Goal: Task Accomplishment & Management: Complete application form

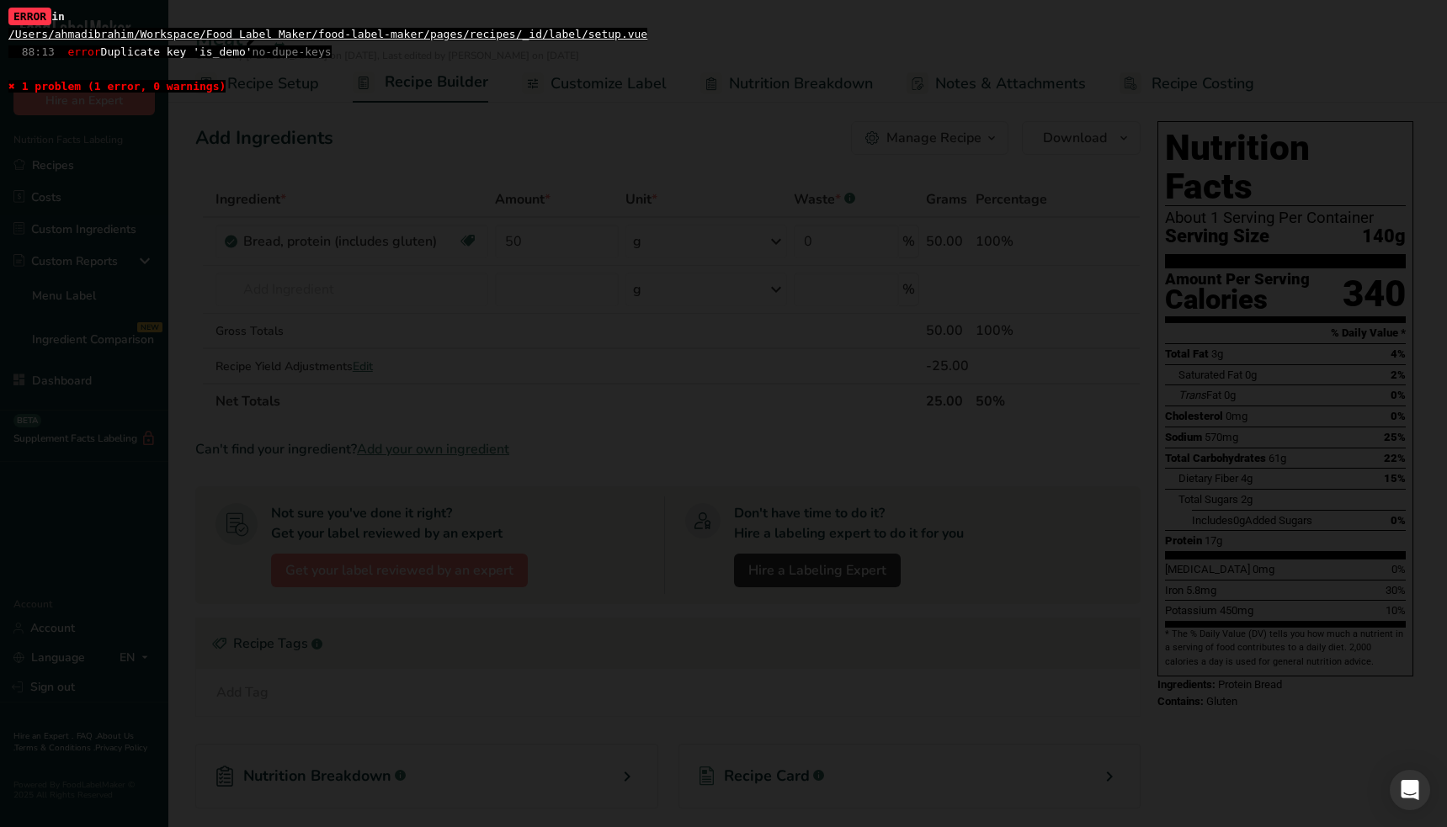
click at [523, 446] on div "ERROR in /Users/ahmadibrahim/Workspace/Food Label Maker/food-label-maker/pages/…" at bounding box center [723, 413] width 1447 height 827
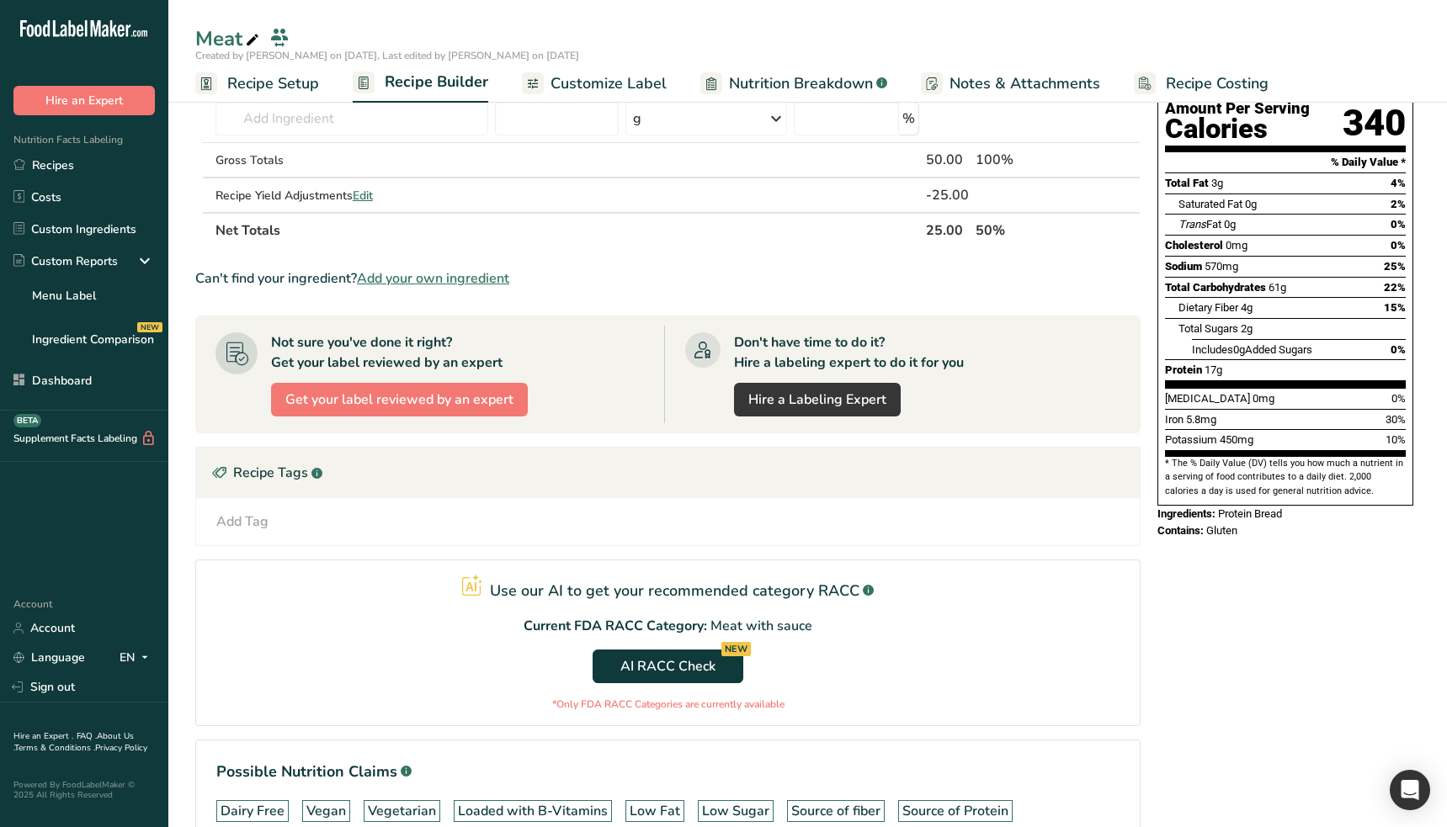
scroll to position [172, 0]
click at [640, 663] on span "AI RACC Check NEW" at bounding box center [667, 666] width 95 height 20
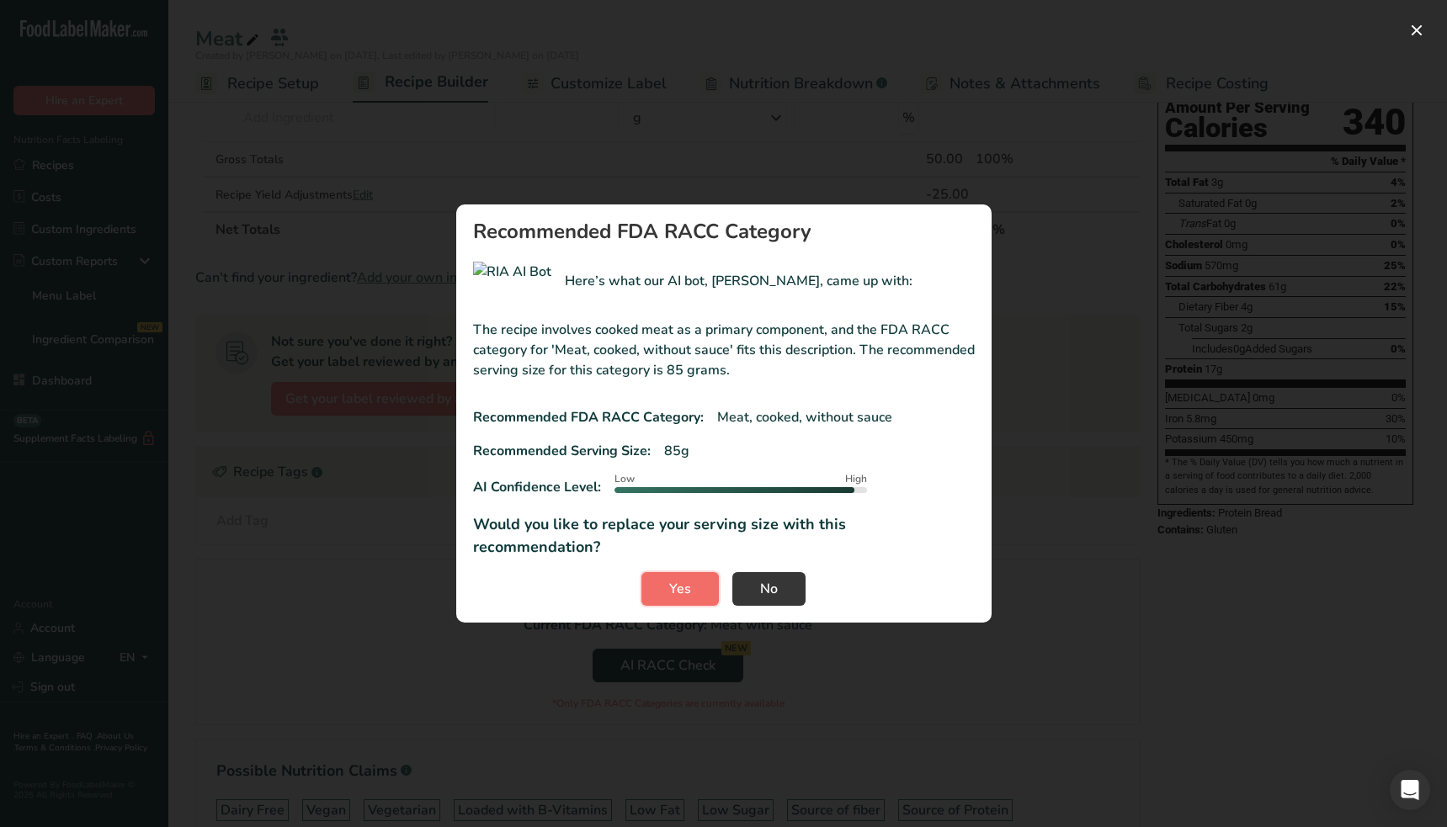
click at [703, 586] on button "Yes" at bounding box center [679, 589] width 77 height 34
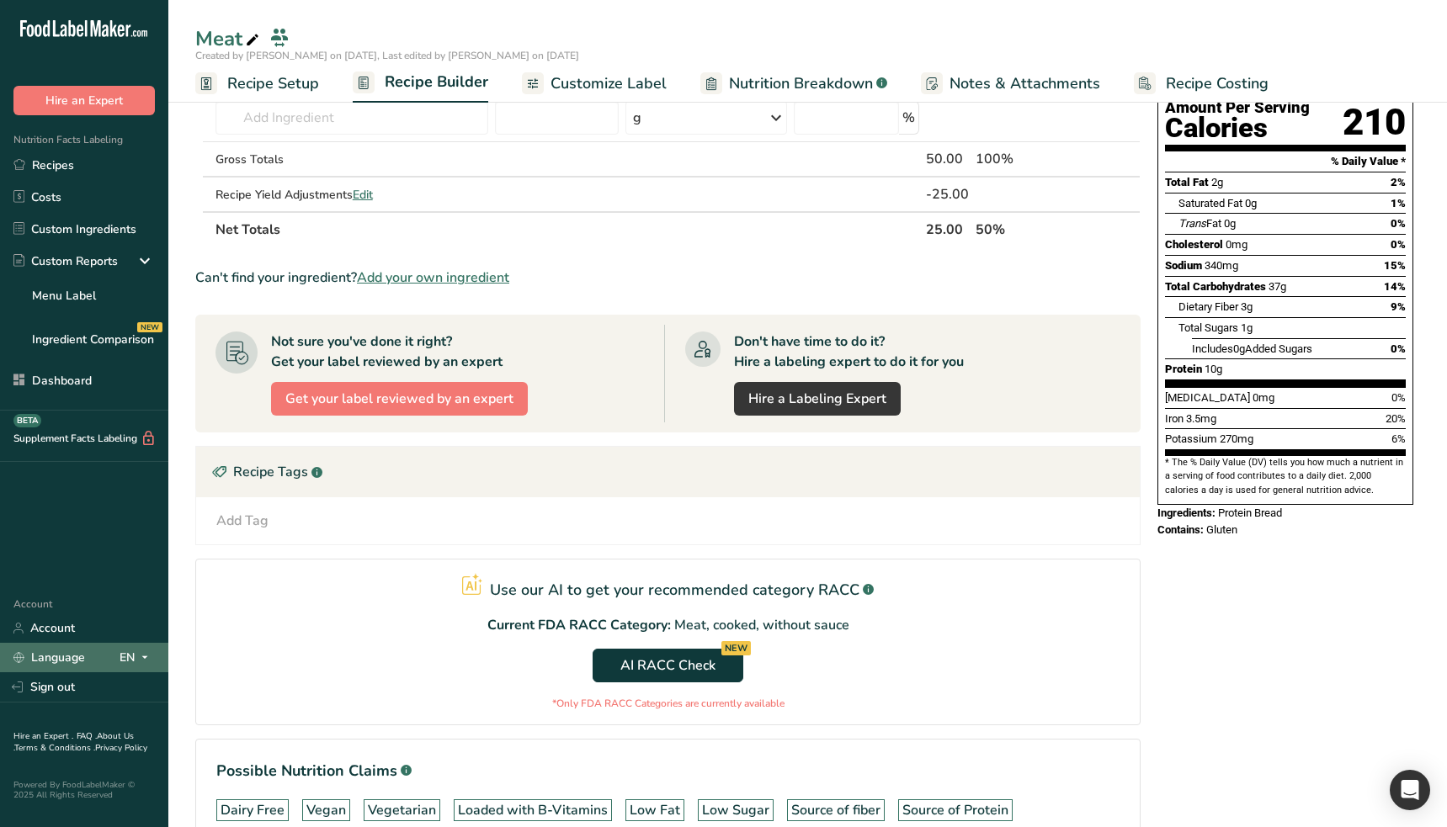
click at [146, 660] on icon at bounding box center [144, 657] width 13 height 21
click at [107, 719] on div "Spanish" at bounding box center [89, 719] width 118 height 31
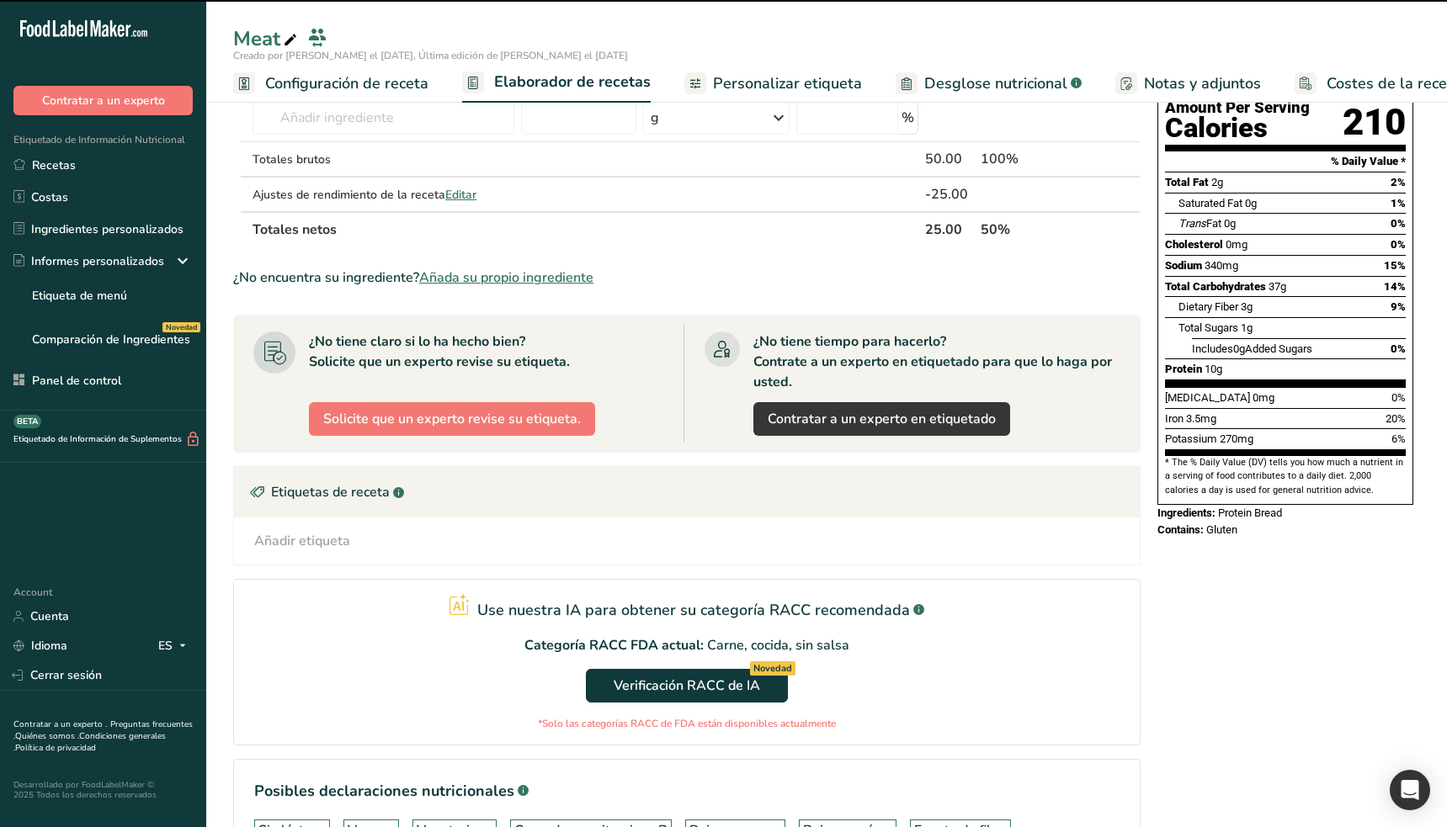
click at [1059, 693] on section "Use nuestra IA para obtener su categoría RACC recomendada .a-a{fill:#347362;}.b…" at bounding box center [686, 662] width 907 height 167
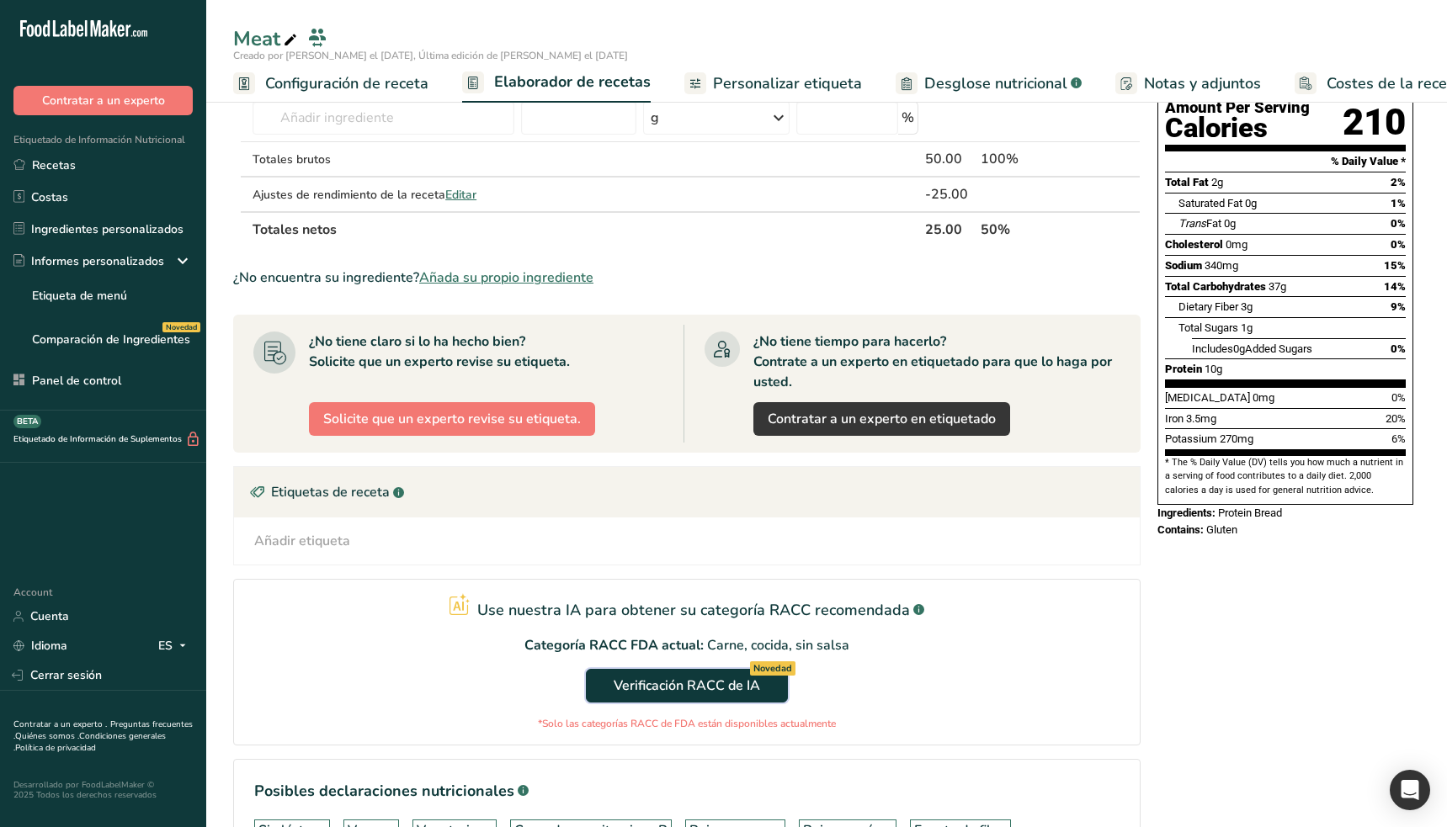
click at [697, 688] on span "Verificación RACC de IA Novedad" at bounding box center [686, 686] width 146 height 20
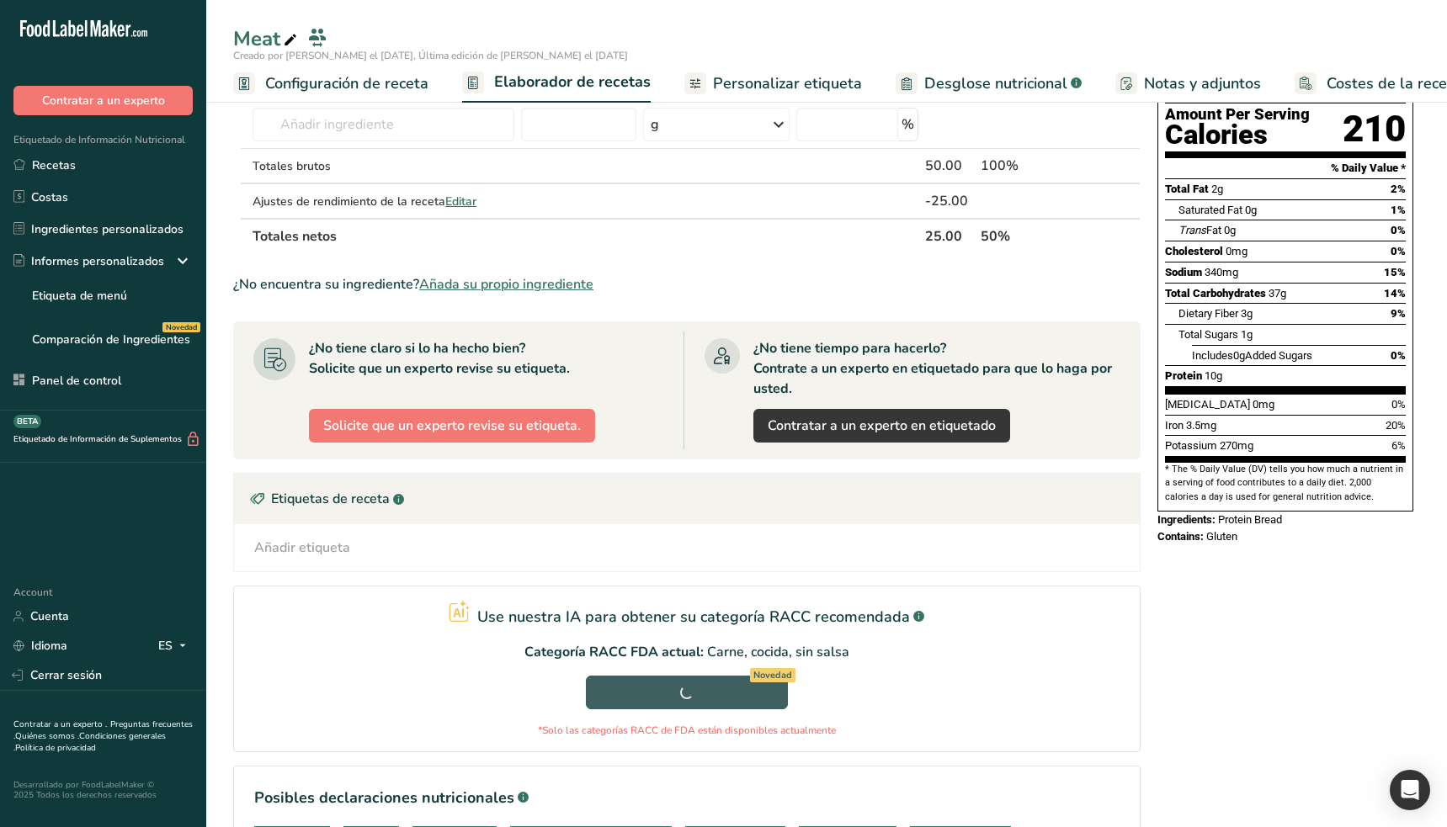
scroll to position [188, 0]
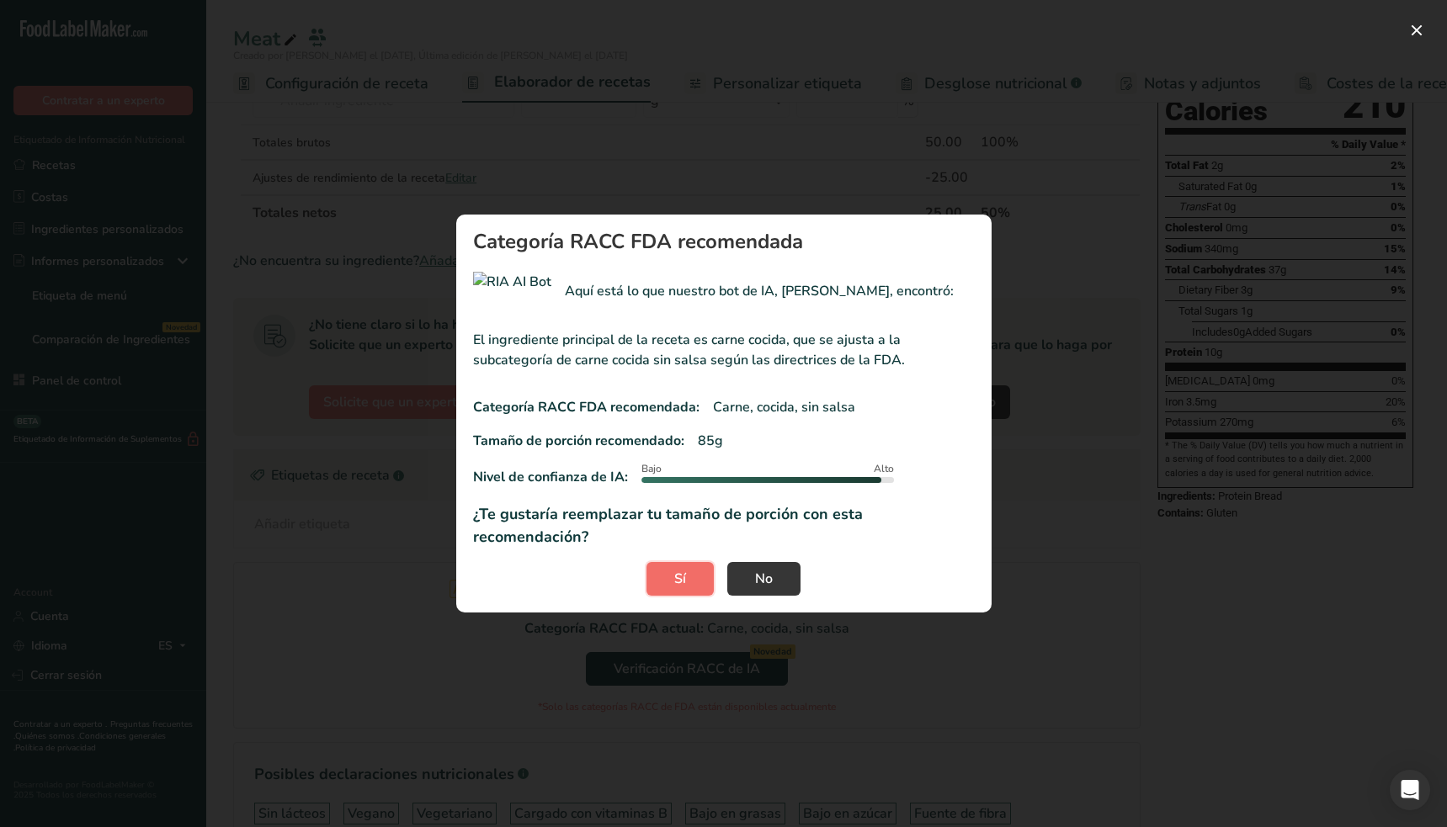
click at [693, 573] on button "Sí" at bounding box center [679, 579] width 67 height 34
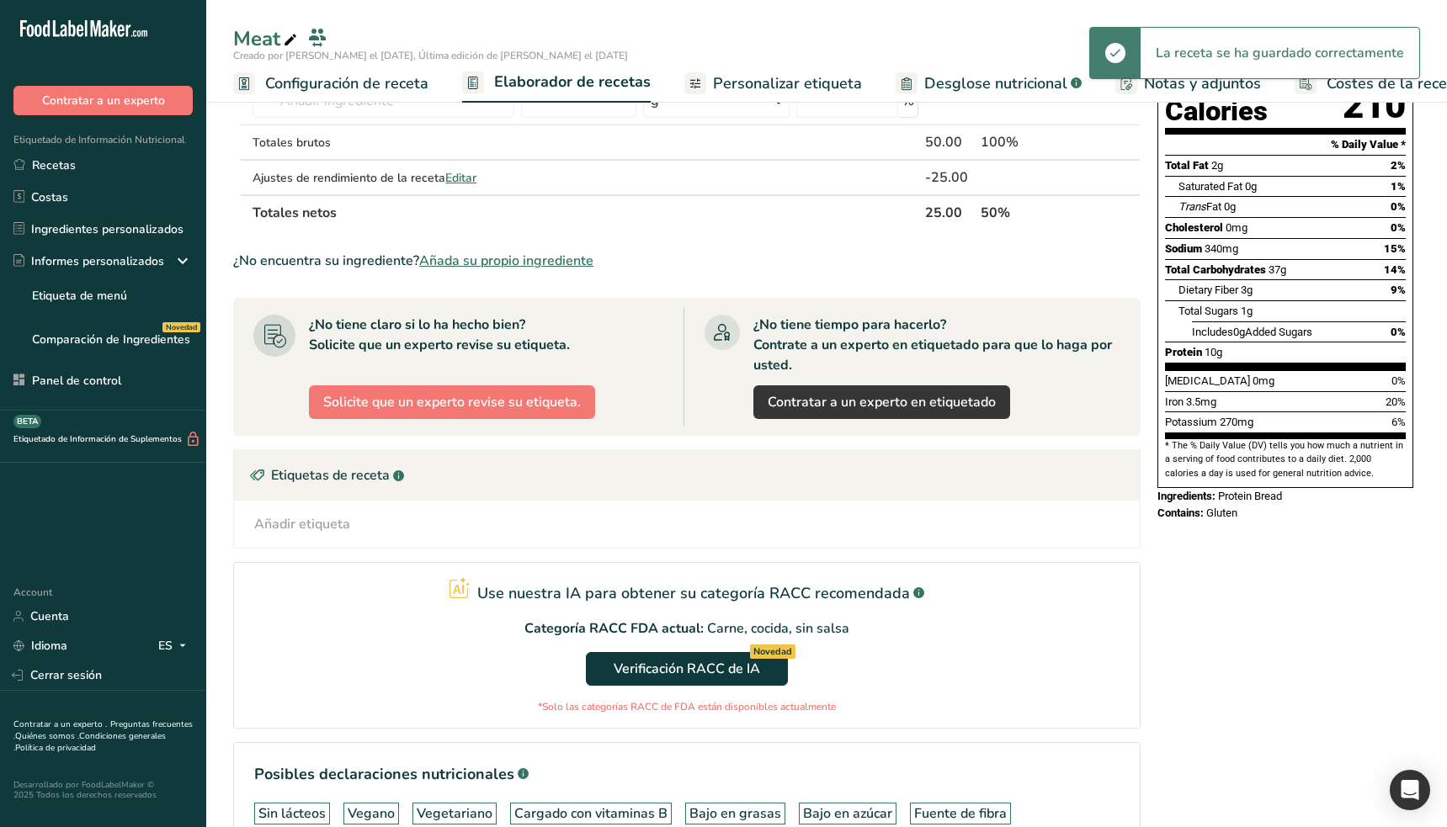
scroll to position [0, 0]
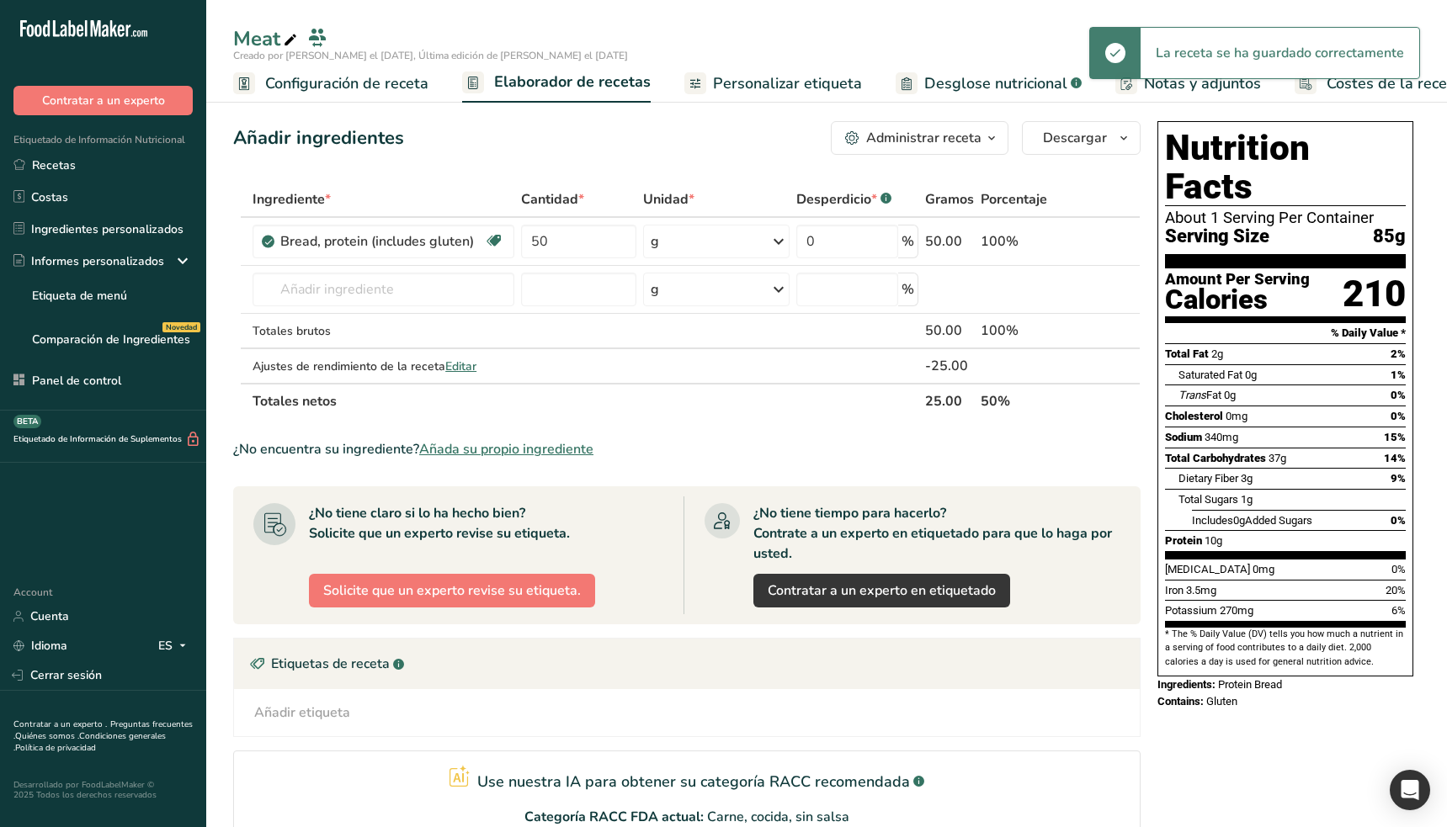
click at [363, 88] on span "Configuración de receta" at bounding box center [346, 83] width 163 height 23
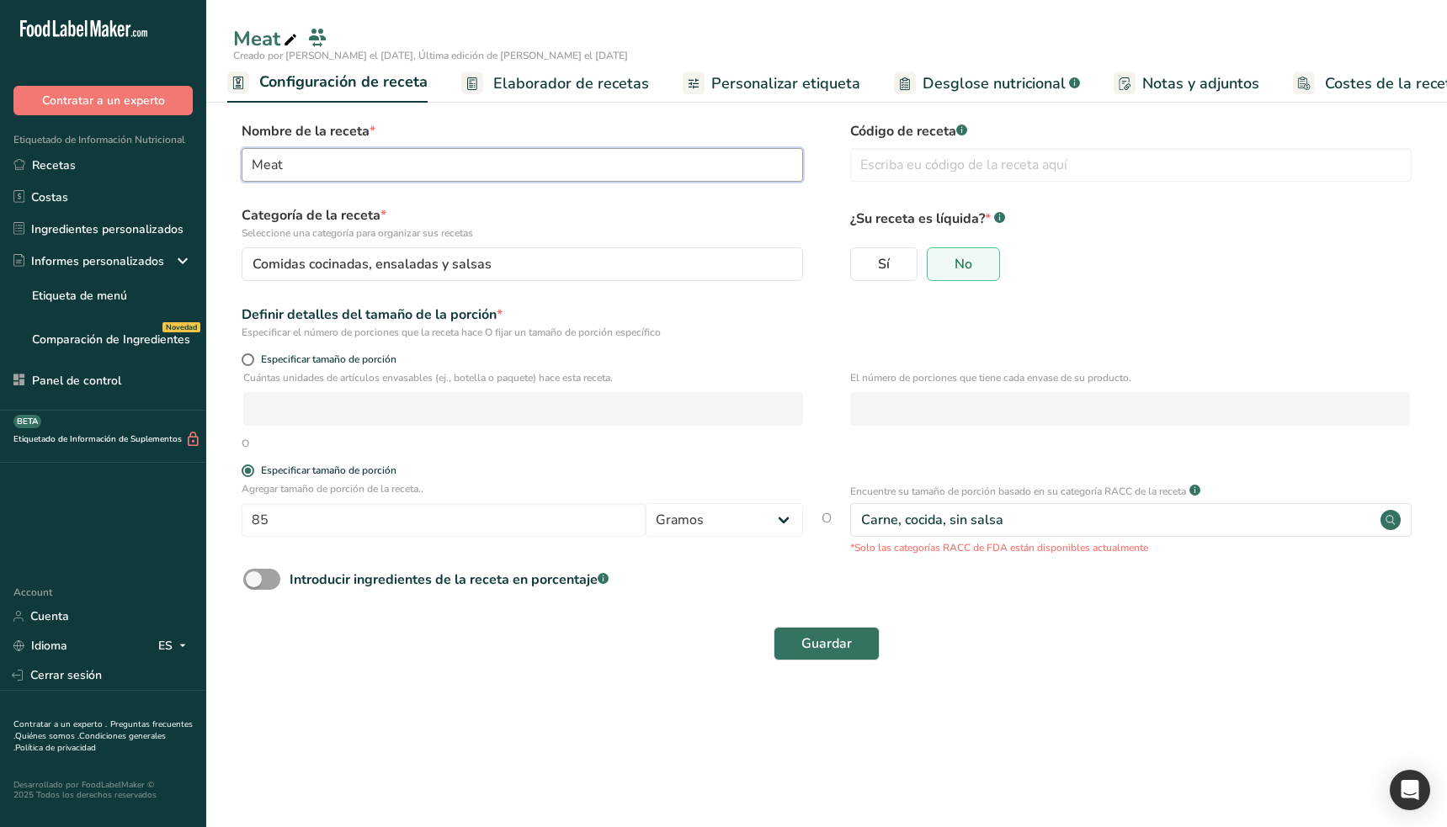
click at [427, 170] on input "Meat" at bounding box center [522, 165] width 561 height 34
type input "Bread"
click at [624, 734] on main "Meat Creado por [PERSON_NAME] el [DATE], Última edición de [PERSON_NAME] el [DA…" at bounding box center [723, 413] width 1447 height 827
click at [1035, 515] on div "Carne, cocida, sin salsa" at bounding box center [1130, 520] width 561 height 34
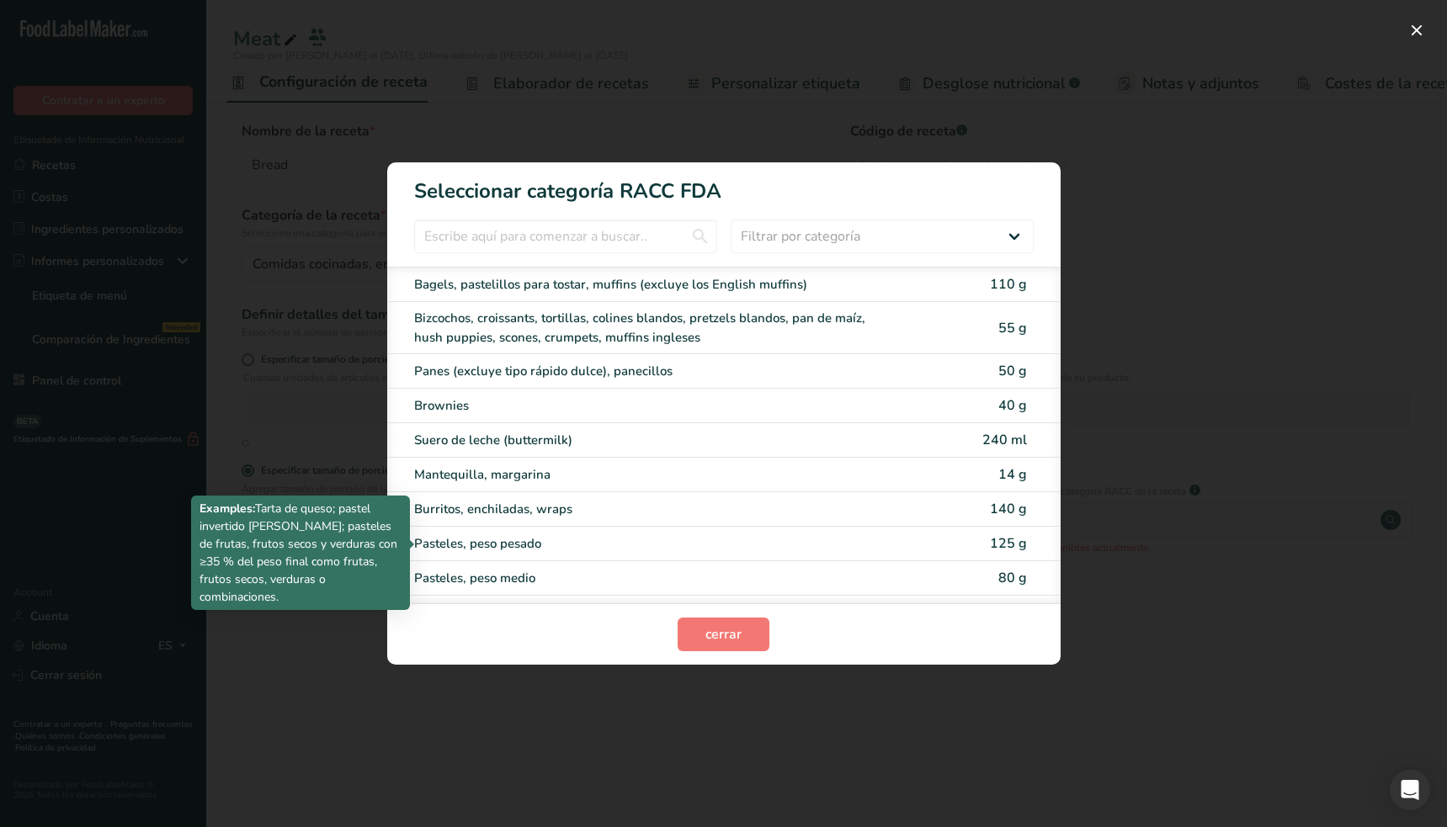
click at [828, 547] on div "Pasteles, peso pesado" at bounding box center [653, 543] width 478 height 19
type input "125"
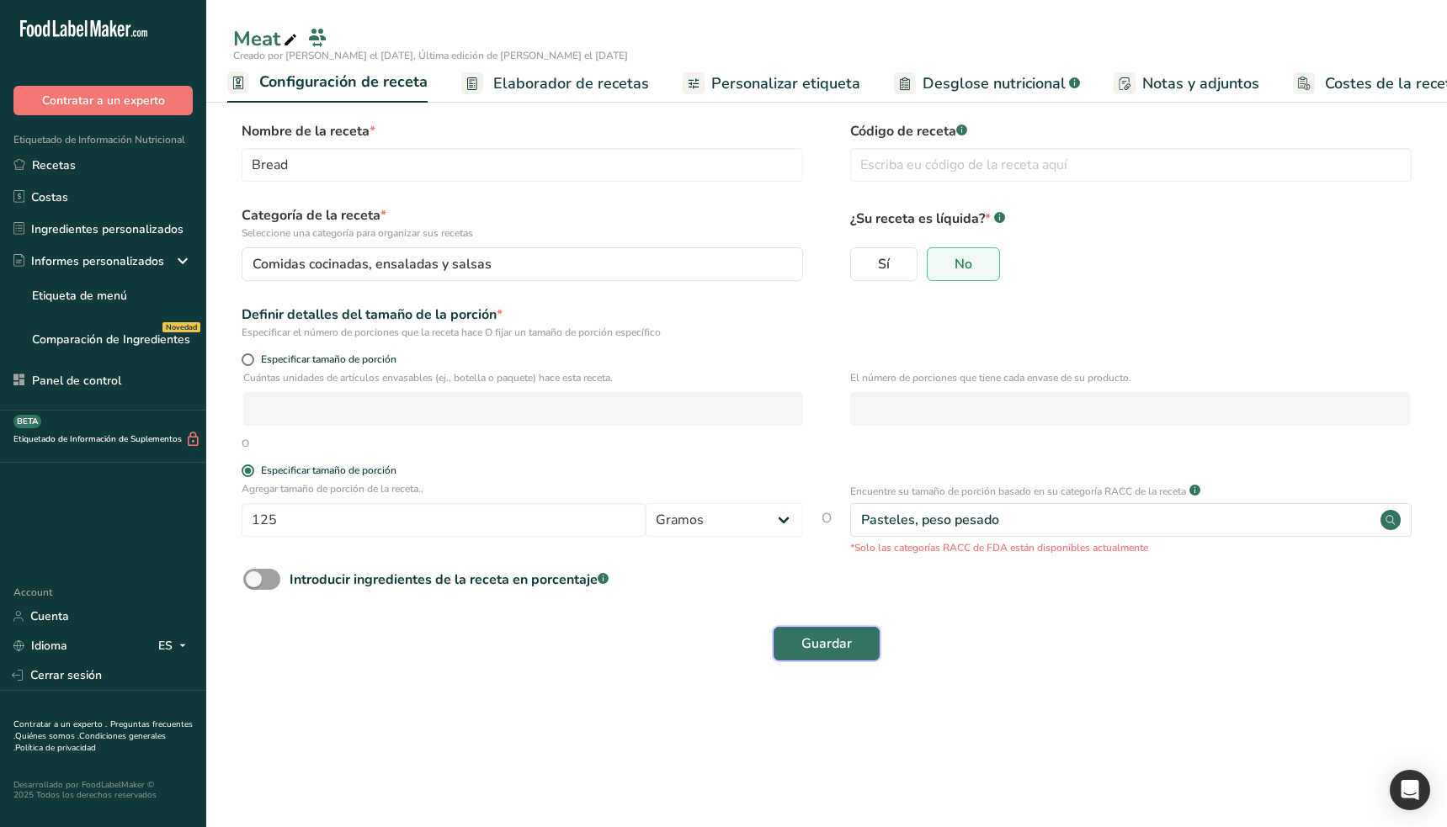
click at [850, 650] on span "Guardar" at bounding box center [826, 644] width 50 height 20
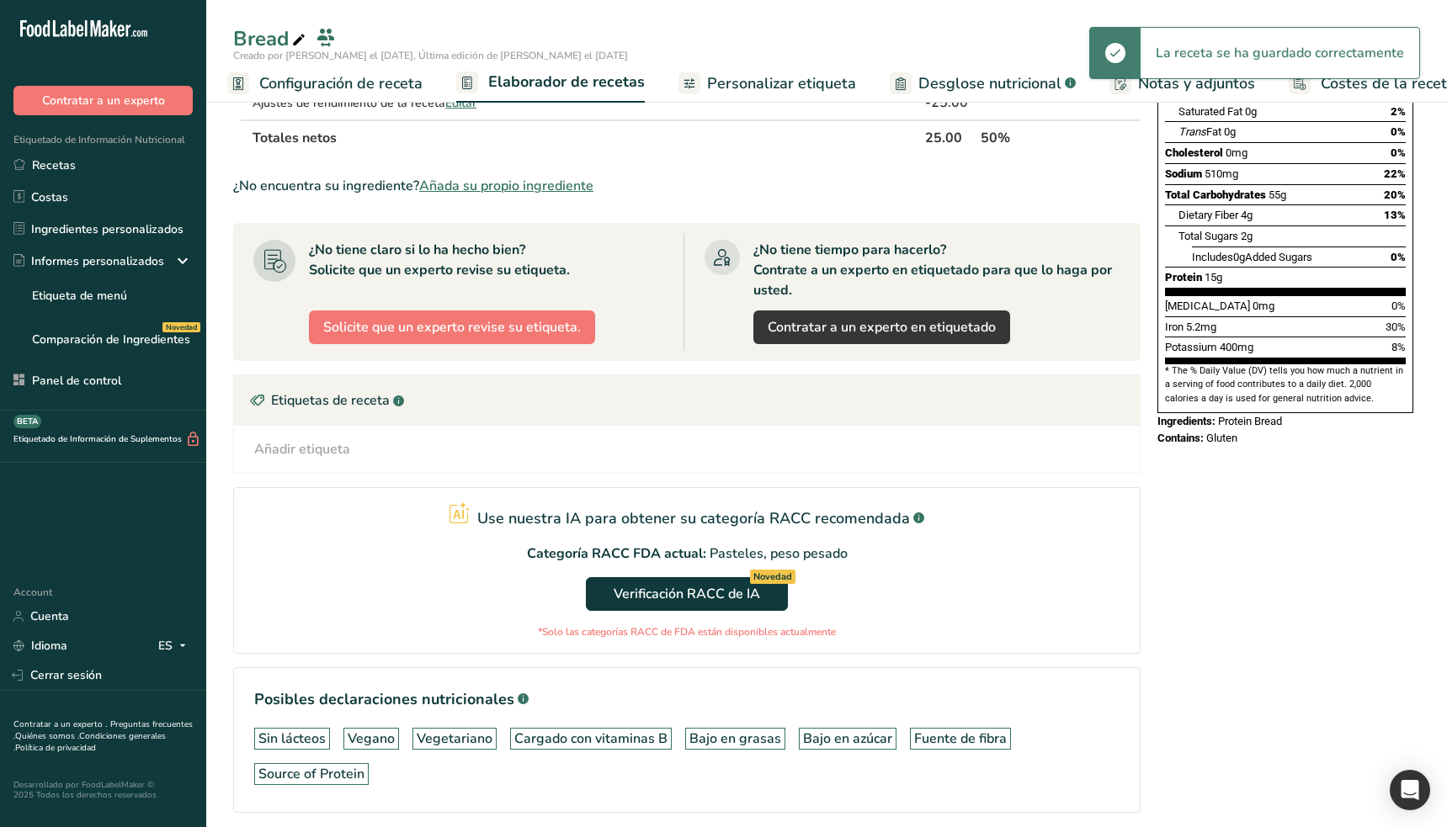
scroll to position [330, 0]
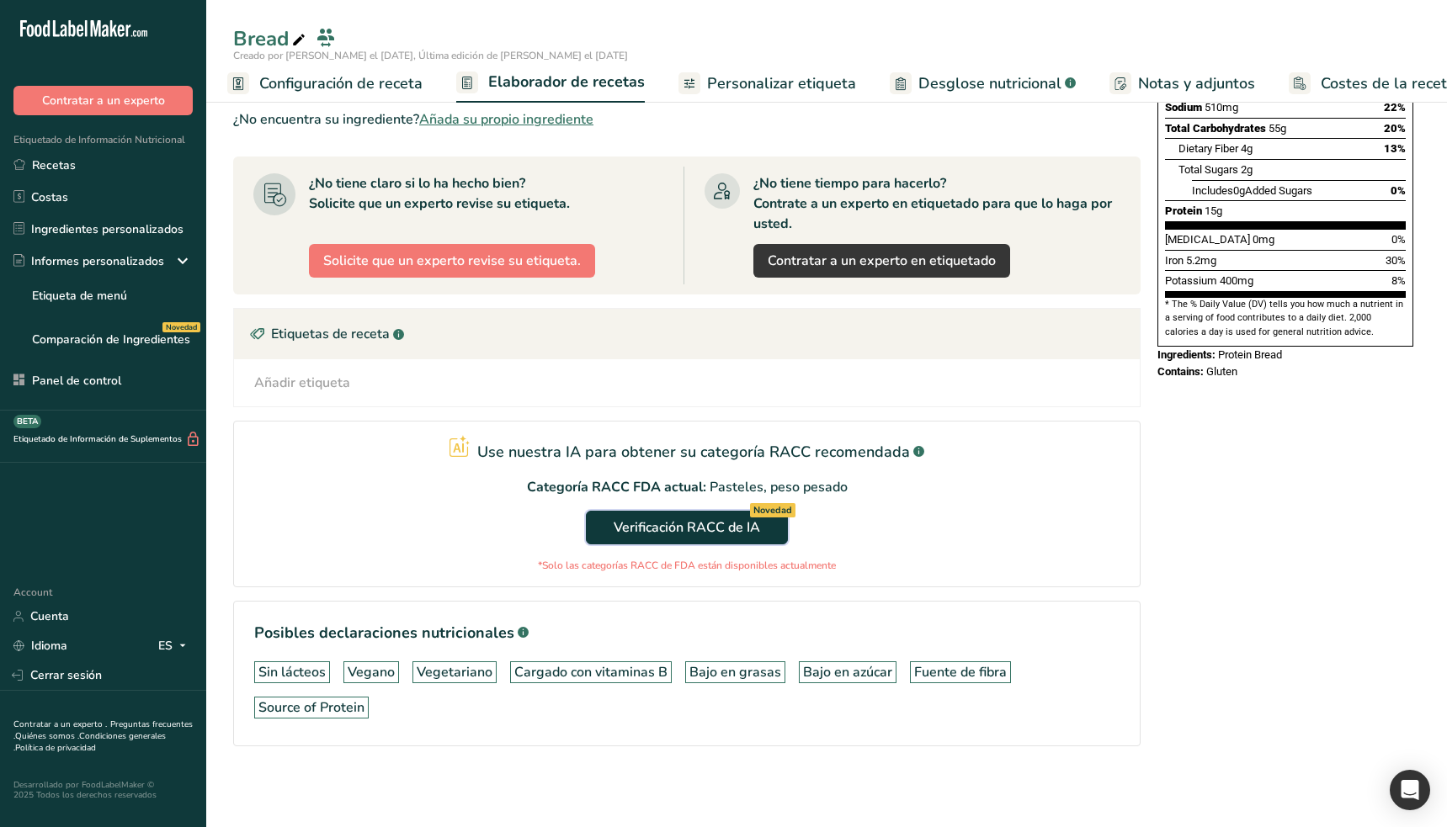
click at [677, 532] on span "Verificación RACC de IA Novedad" at bounding box center [686, 528] width 146 height 20
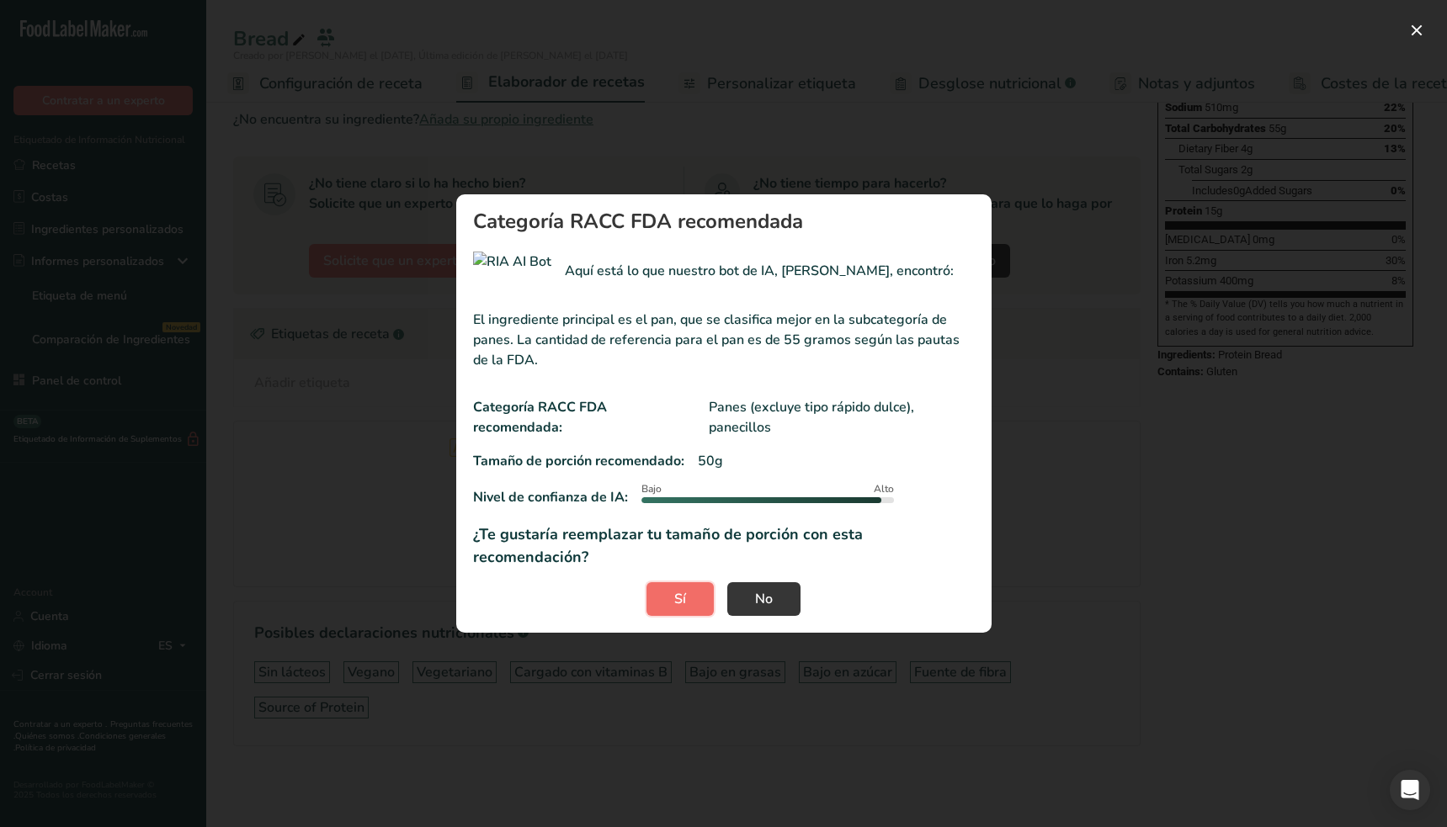
click at [664, 582] on button "Sí" at bounding box center [679, 599] width 67 height 34
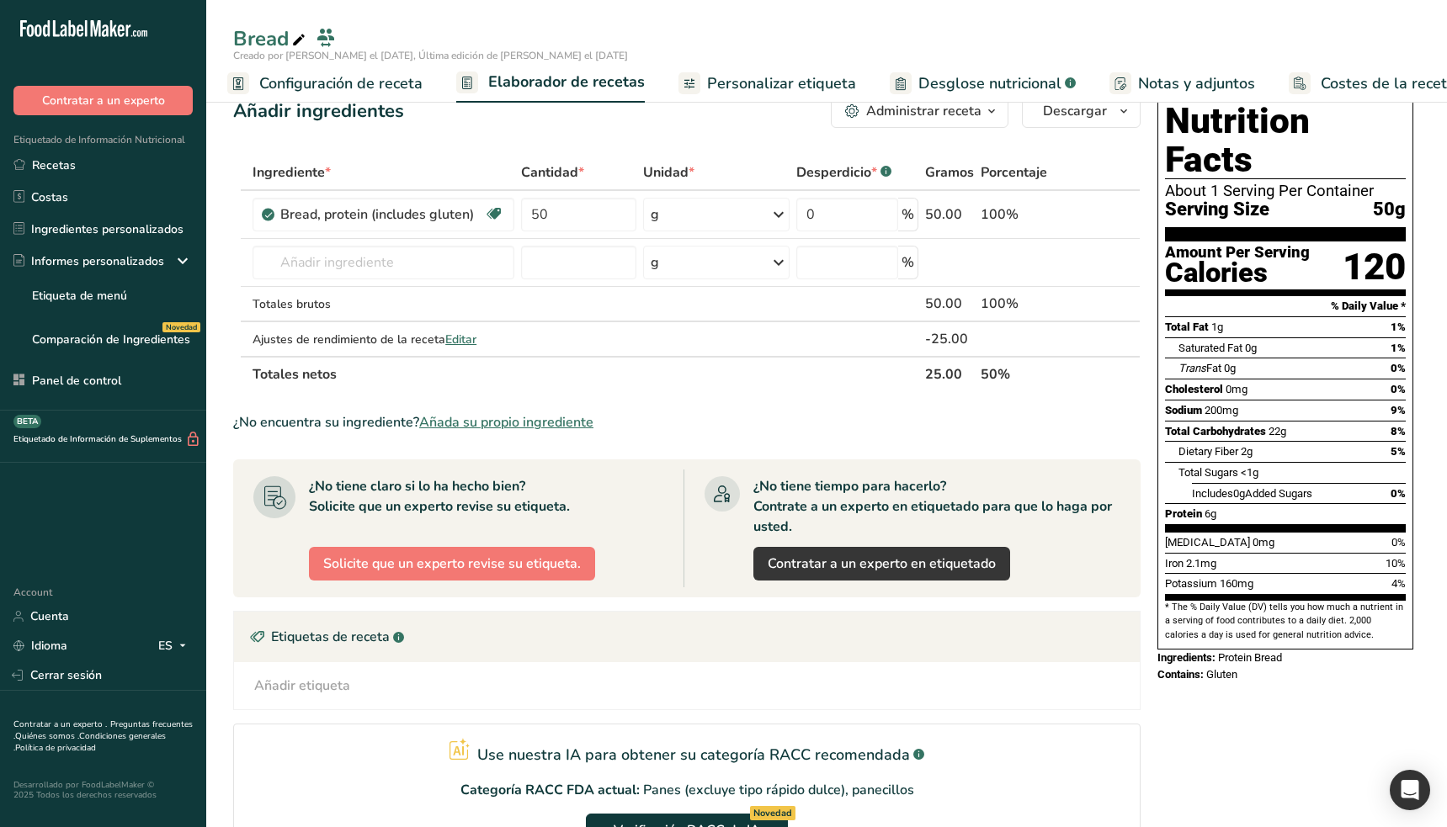
scroll to position [0, 0]
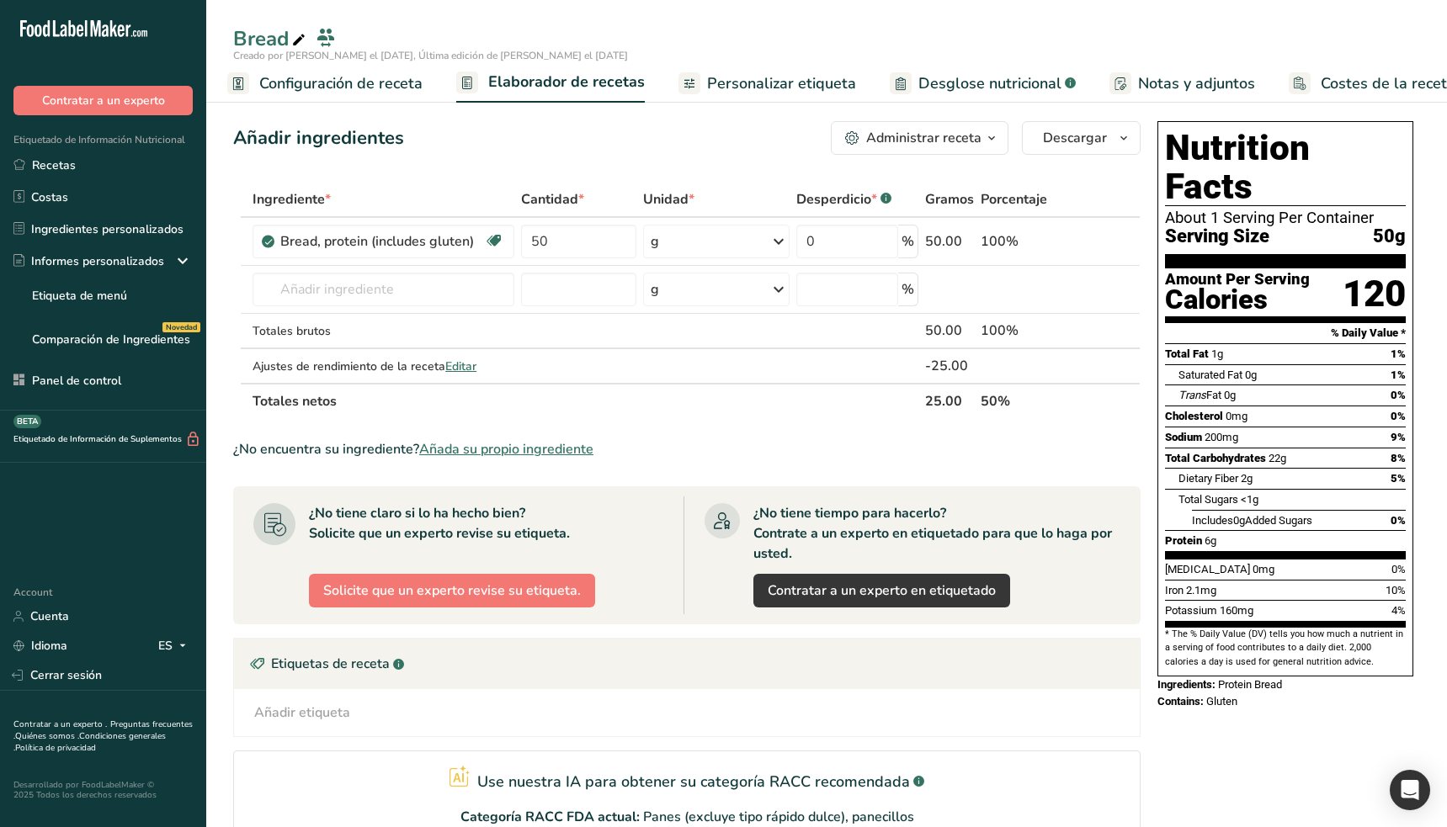
click at [387, 92] on span "Configuración de receta" at bounding box center [340, 83] width 163 height 23
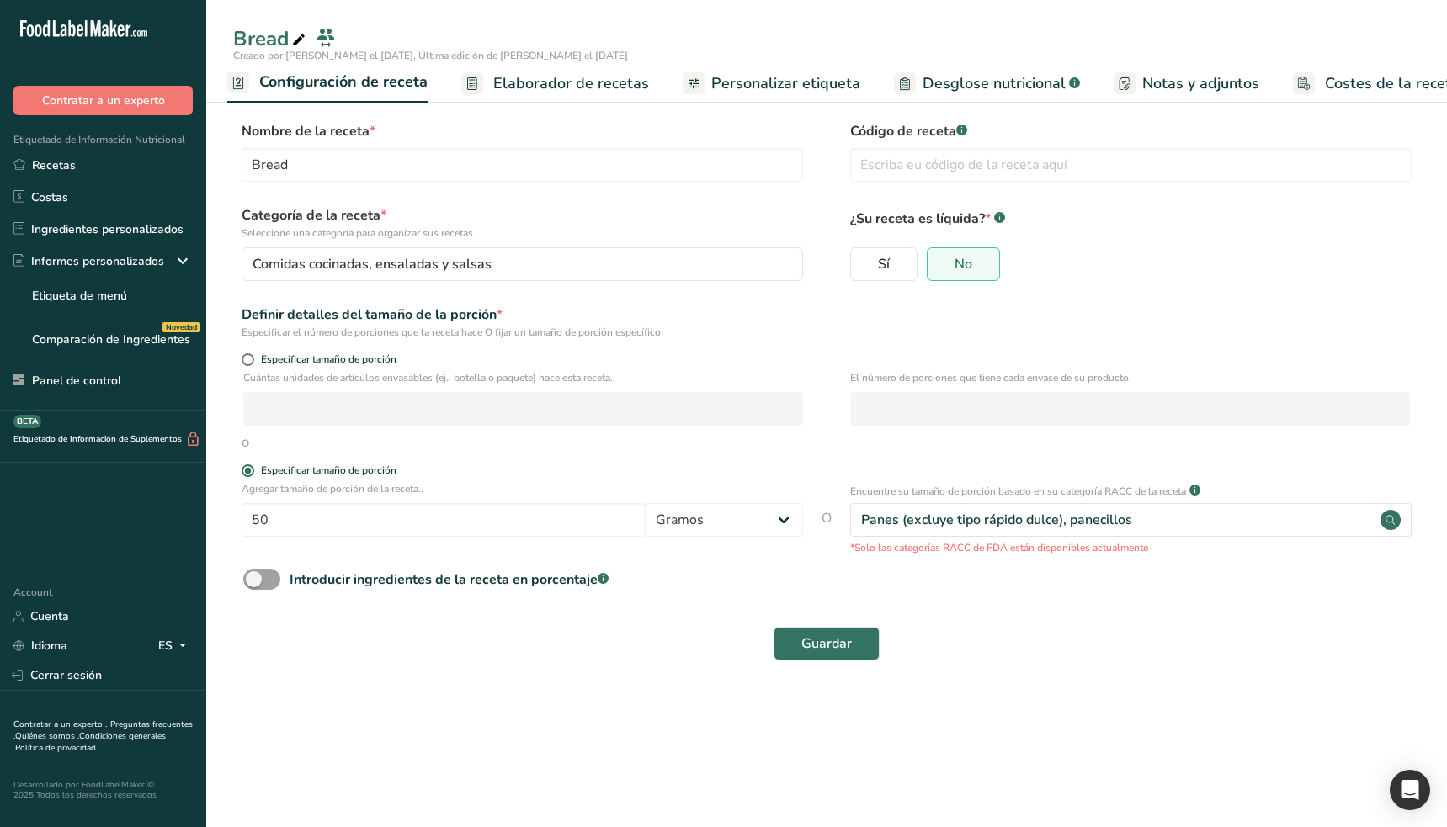
click at [568, 86] on span "Elaborador de recetas" at bounding box center [571, 83] width 156 height 23
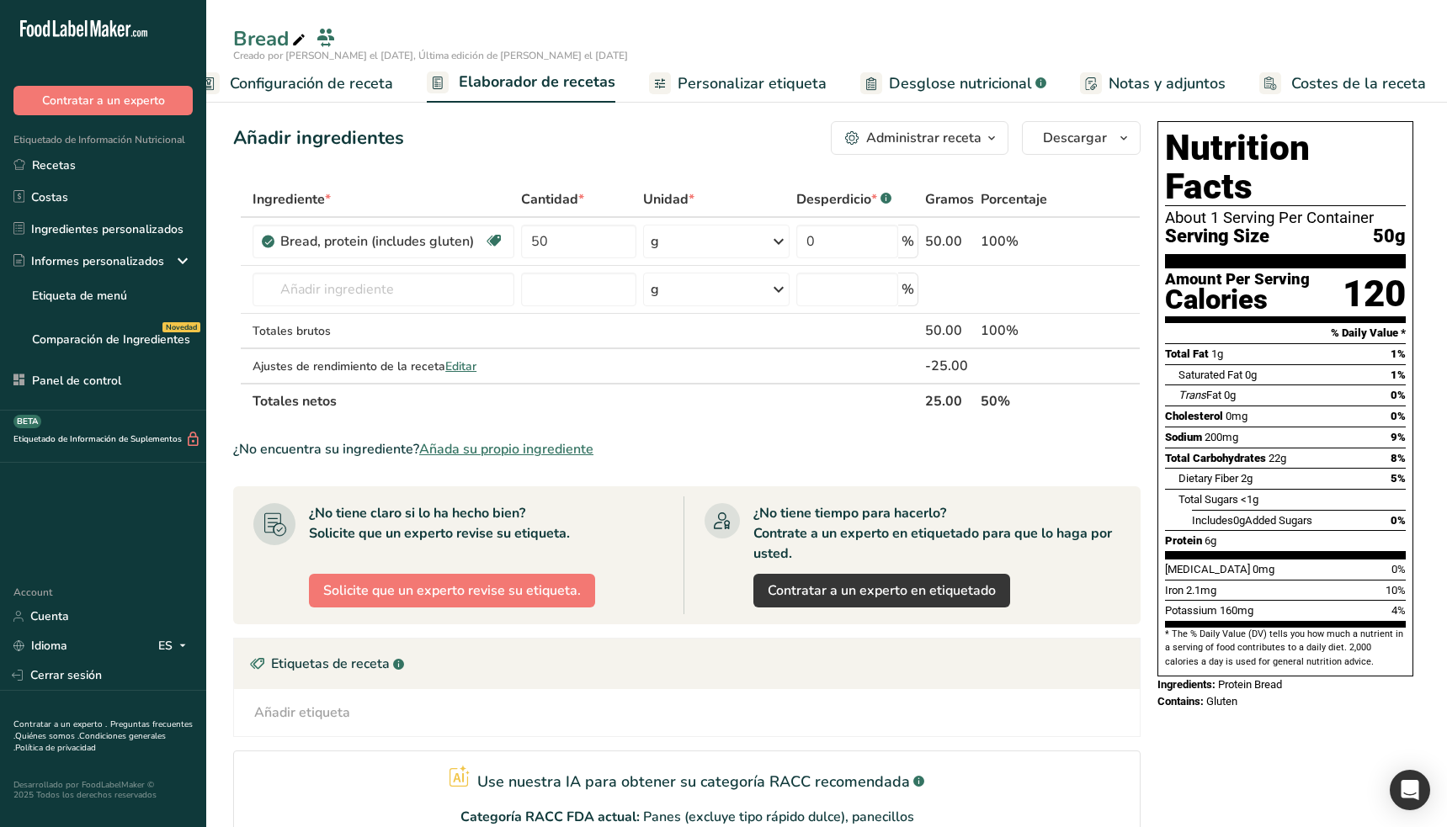
click at [911, 133] on div "Administrar receta" at bounding box center [923, 138] width 115 height 20
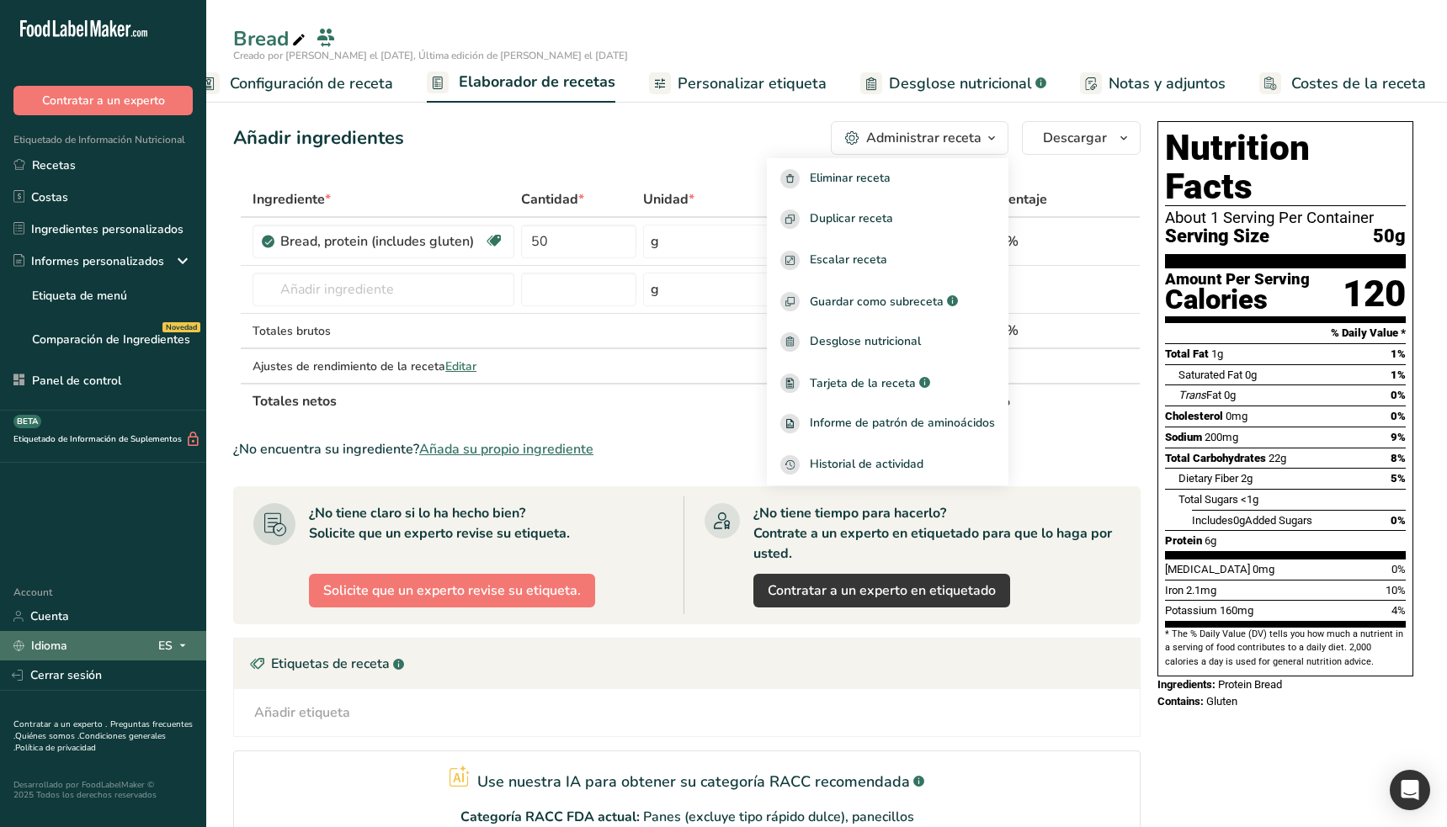
click at [182, 650] on icon at bounding box center [182, 645] width 13 height 21
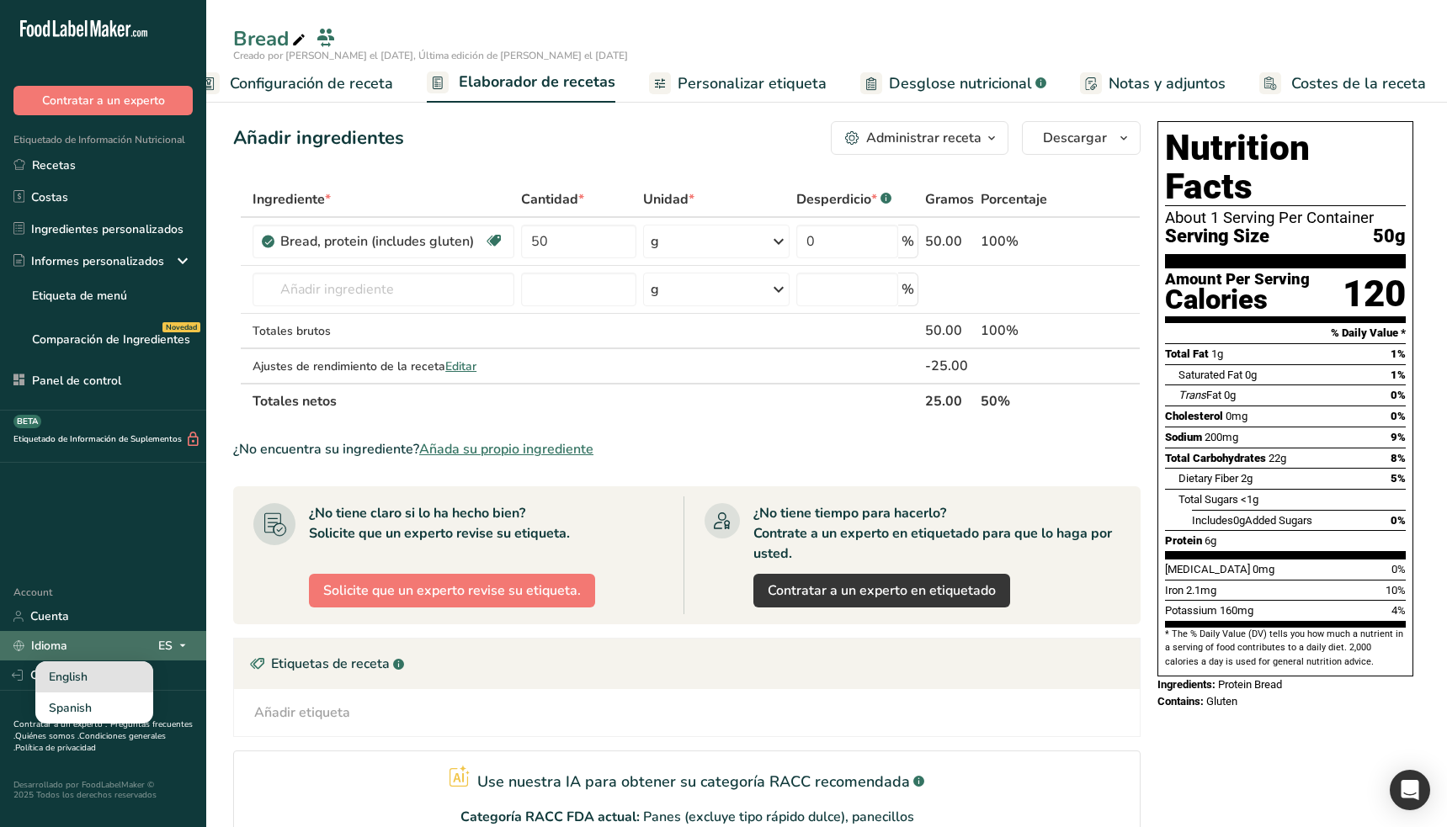
click at [106, 677] on div "English" at bounding box center [94, 676] width 118 height 31
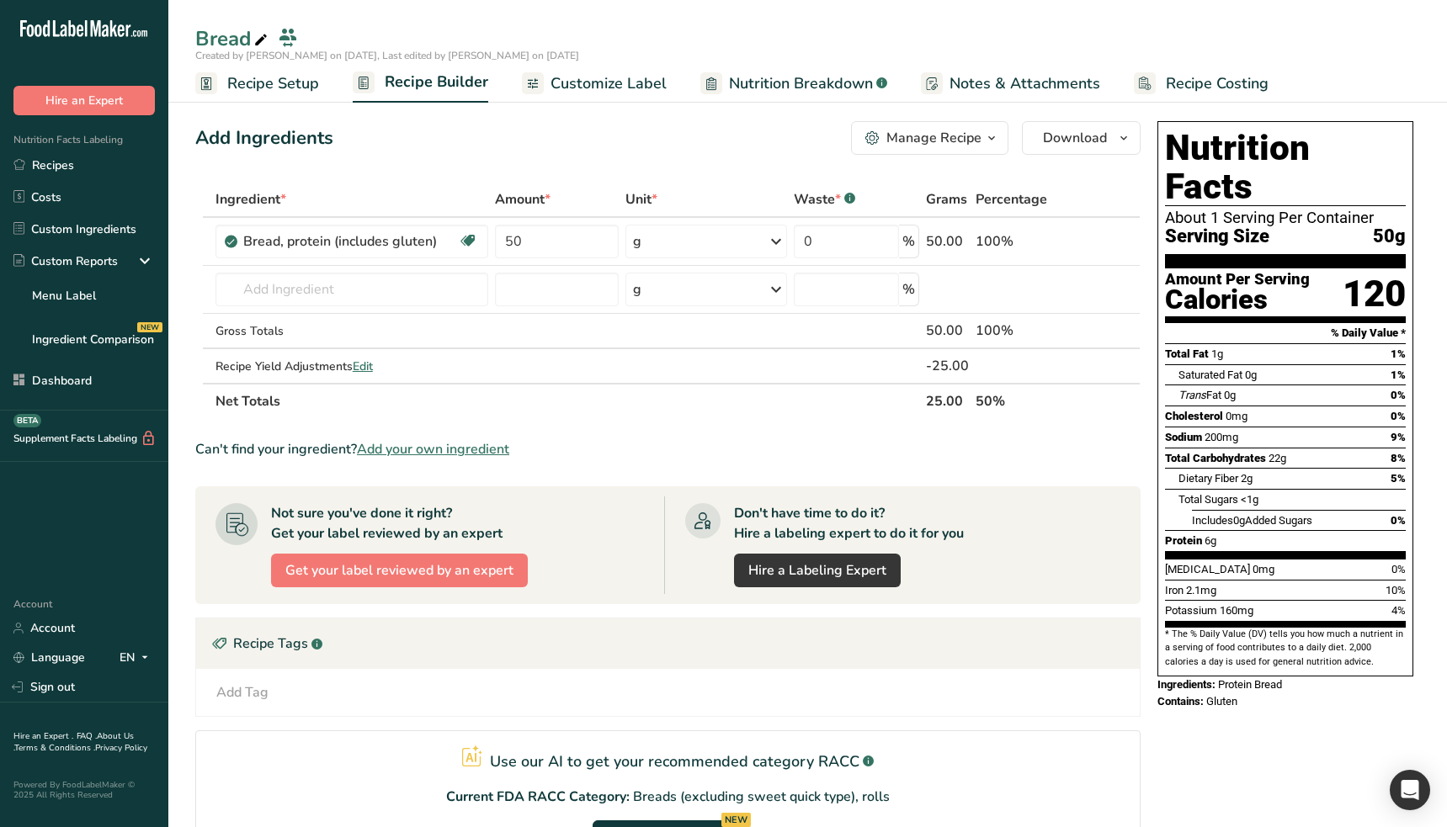
scroll to position [0, 0]
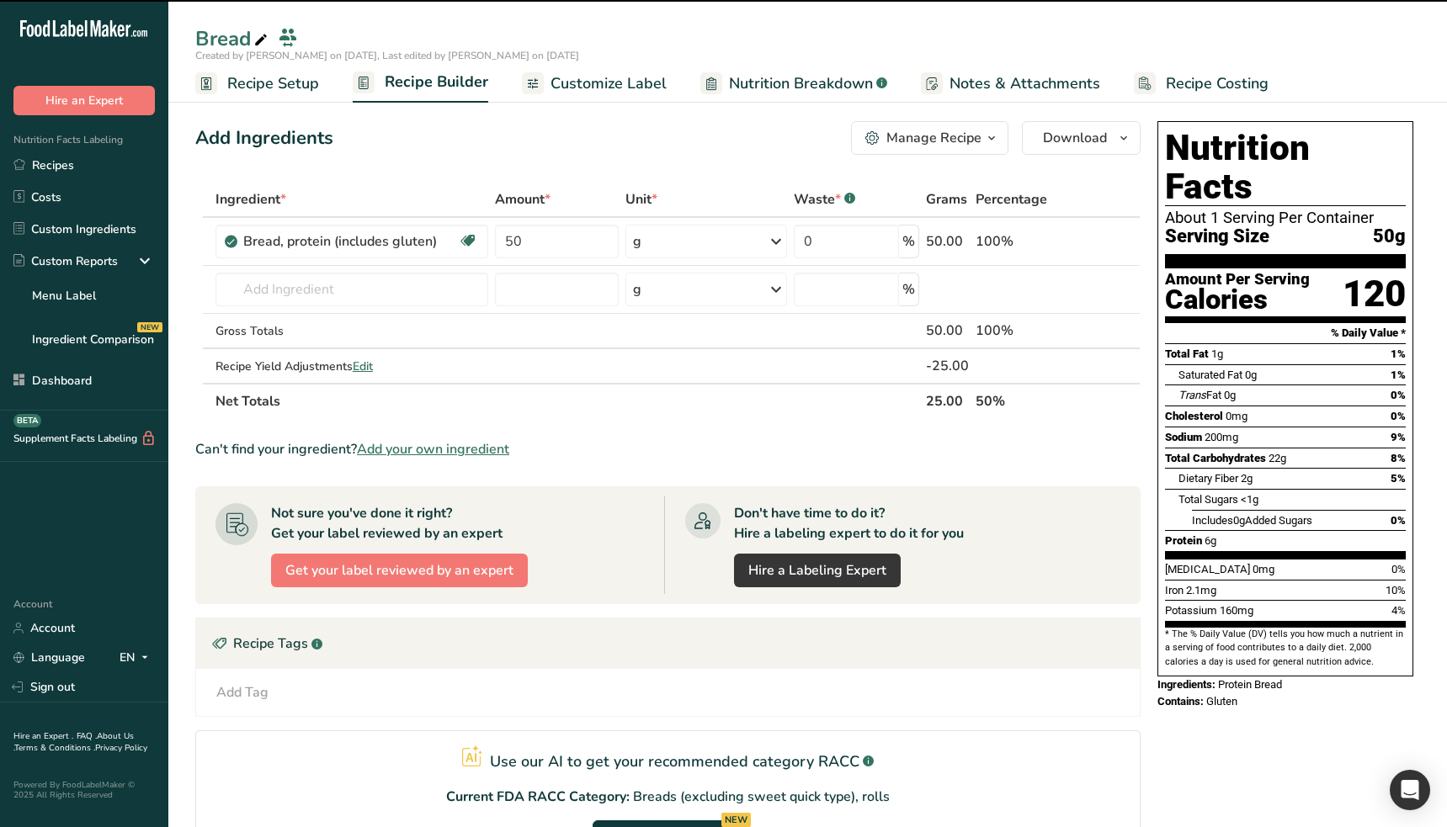
click at [936, 141] on div "Manage Recipe" at bounding box center [933, 138] width 95 height 20
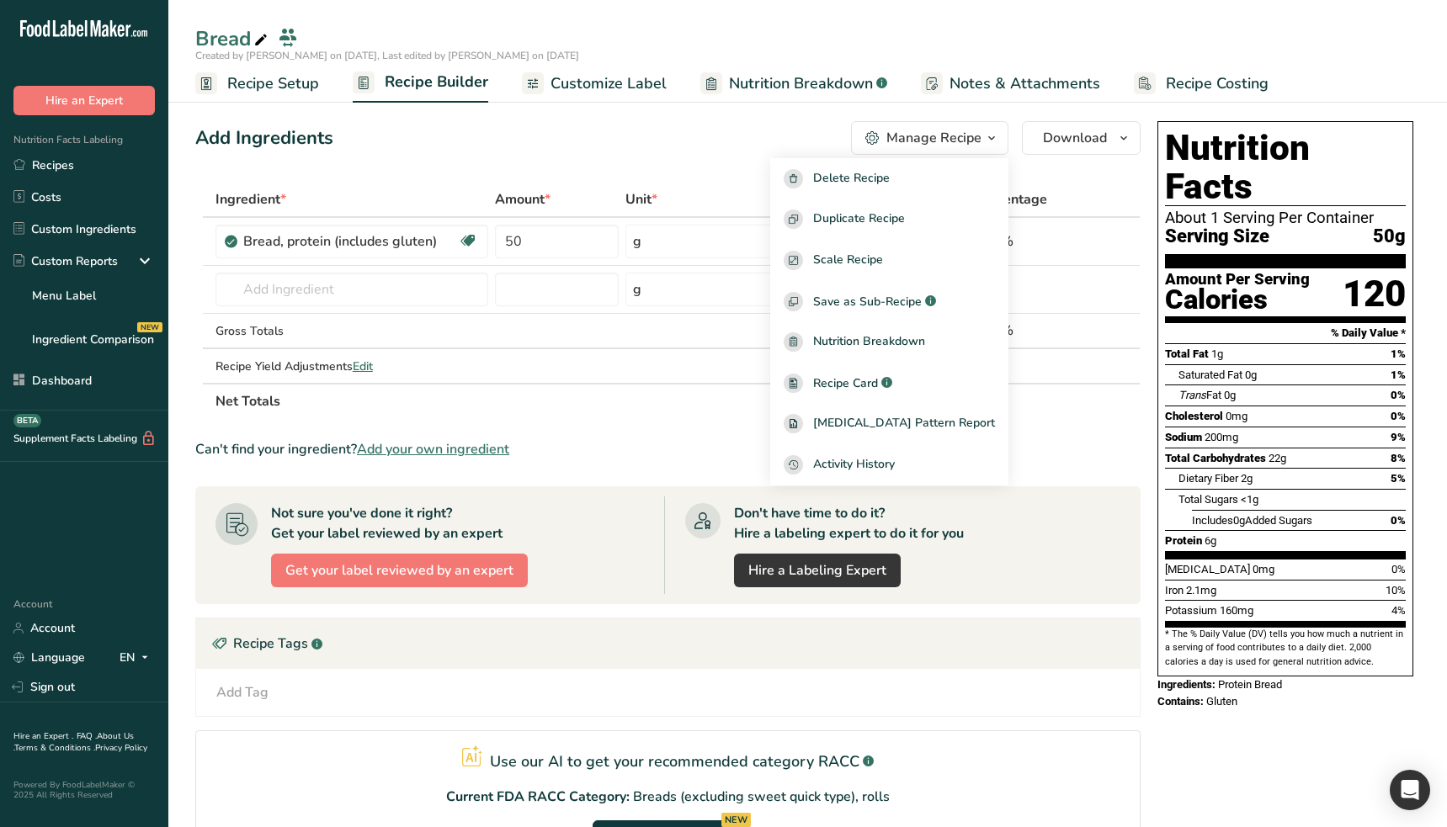
click at [936, 141] on div "Manage Recipe" at bounding box center [933, 138] width 95 height 20
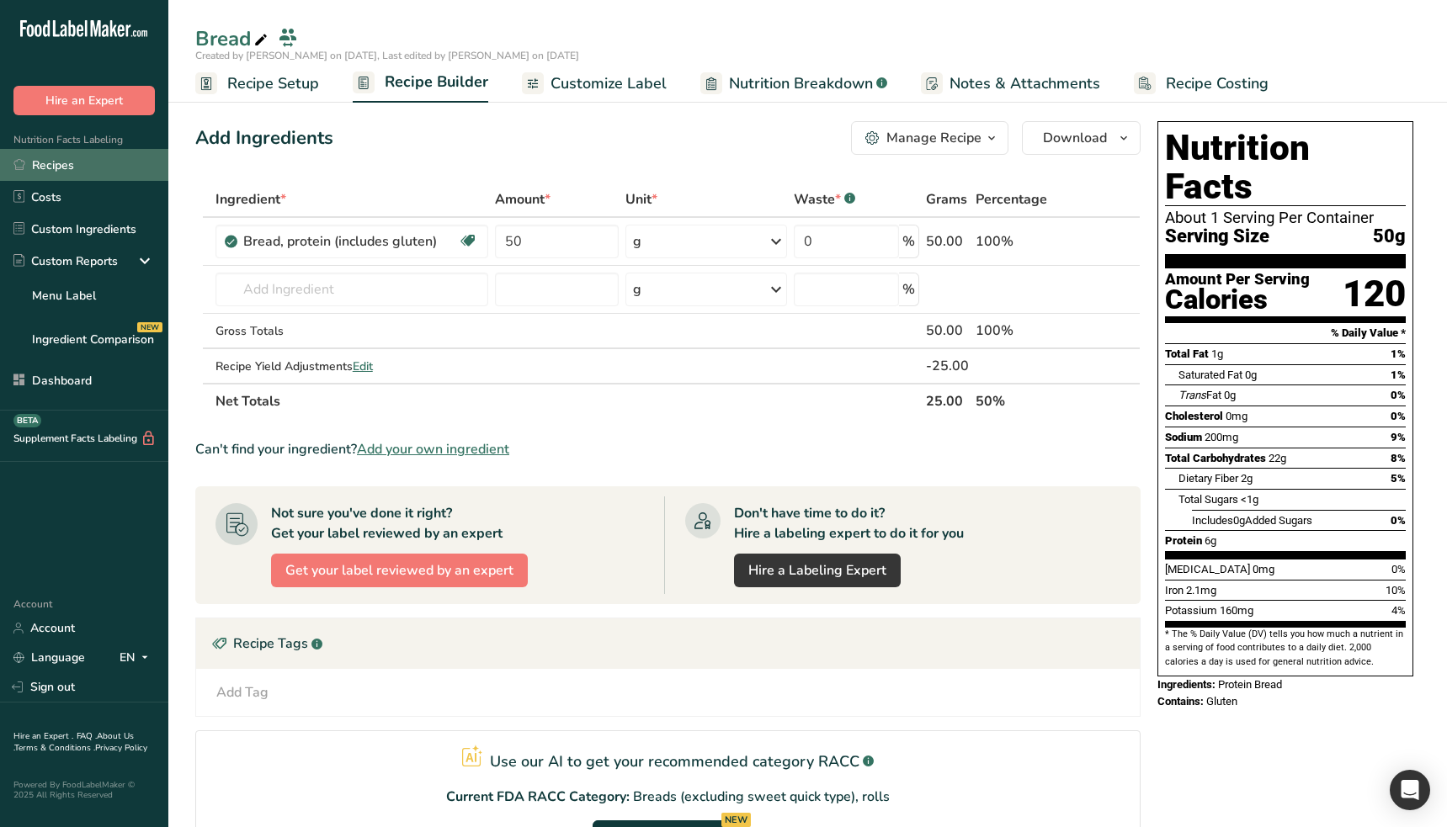
click at [78, 175] on link "Recipes" at bounding box center [84, 165] width 168 height 32
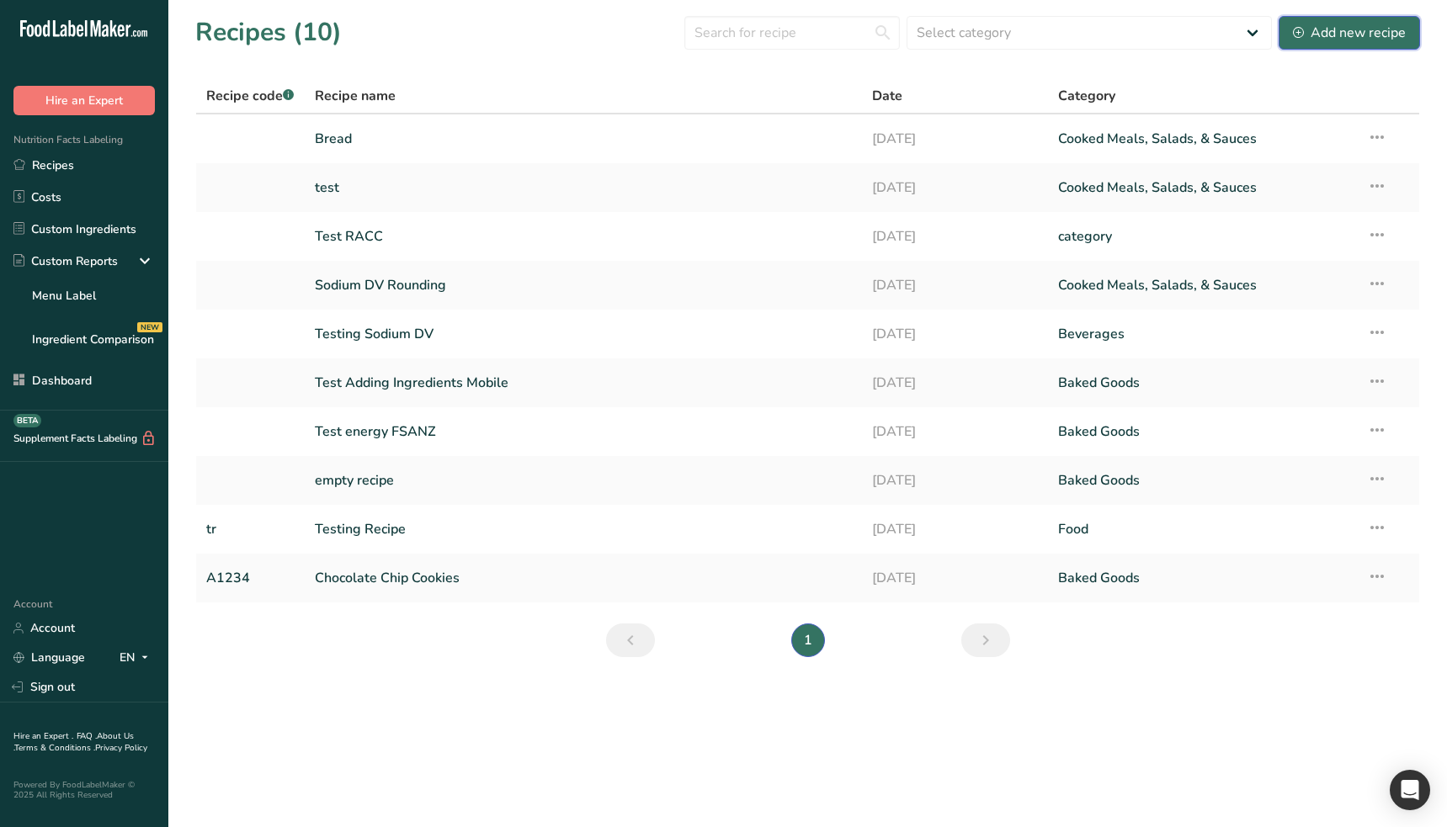
click at [1351, 48] on button "Add new recipe" at bounding box center [1348, 33] width 141 height 34
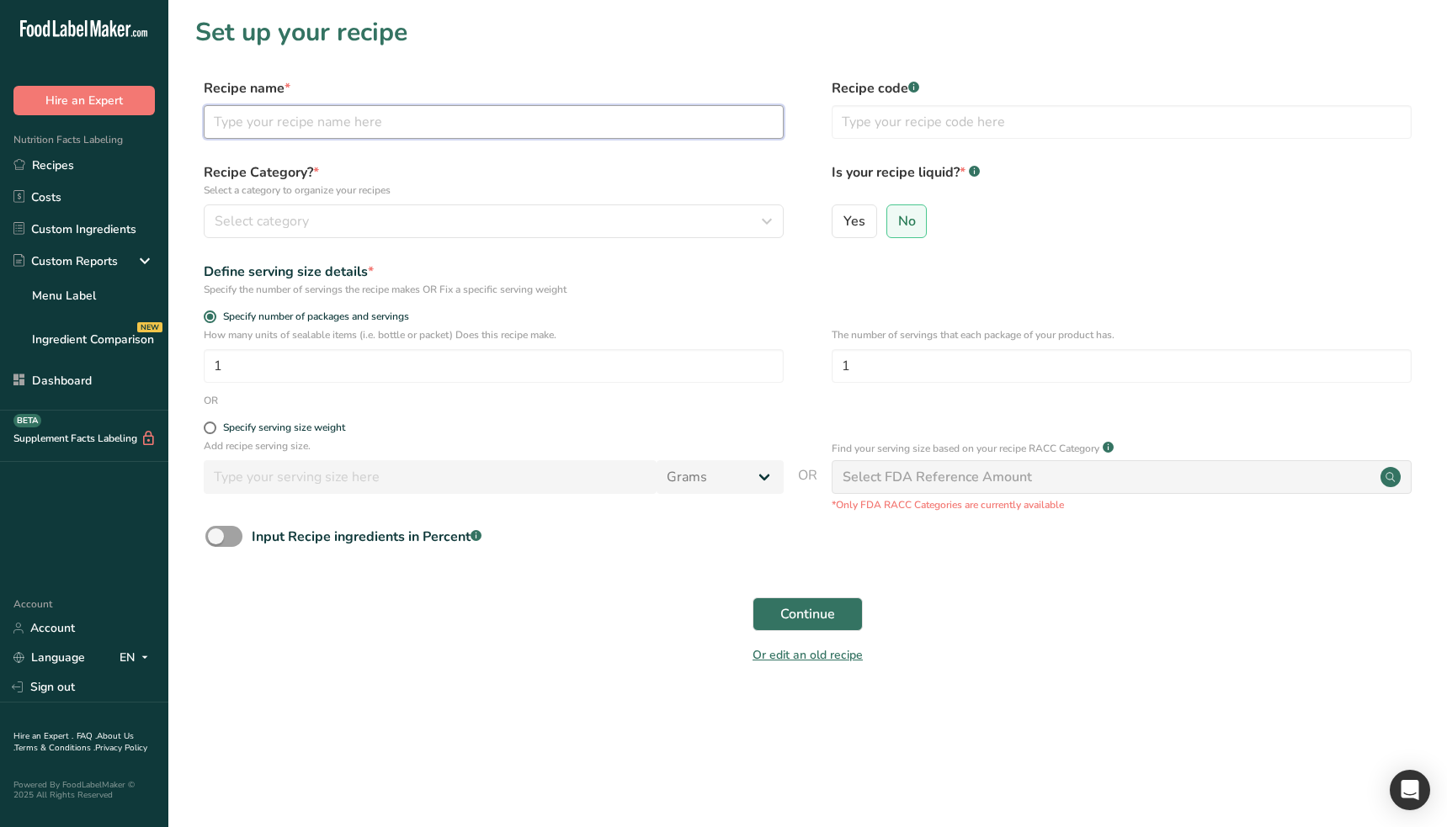
click at [253, 124] on input "text" at bounding box center [494, 122] width 580 height 34
type input "testing racc"
click at [293, 235] on button "Select category" at bounding box center [494, 221] width 580 height 34
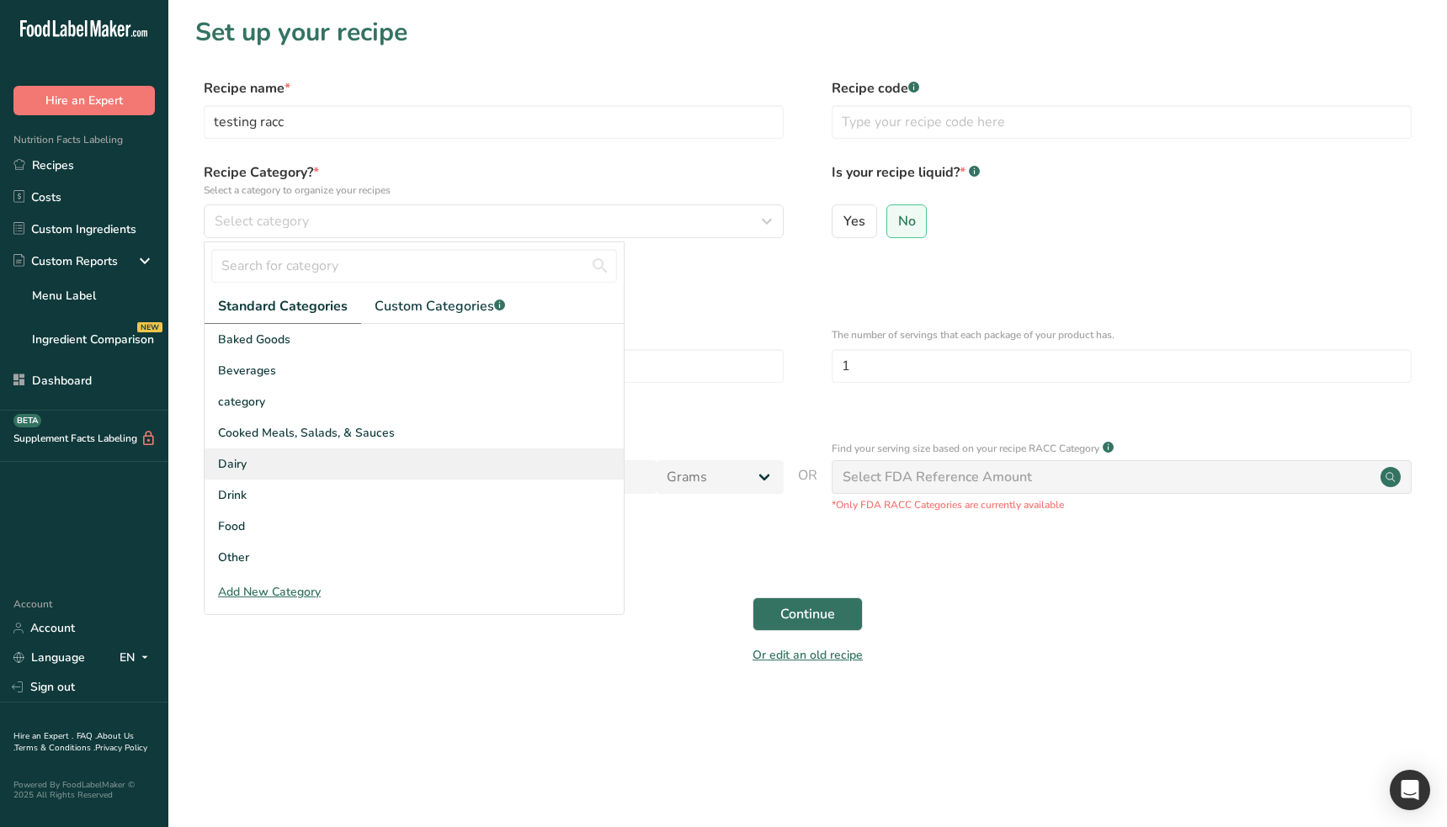
click at [314, 480] on div "Drink" at bounding box center [413, 495] width 419 height 31
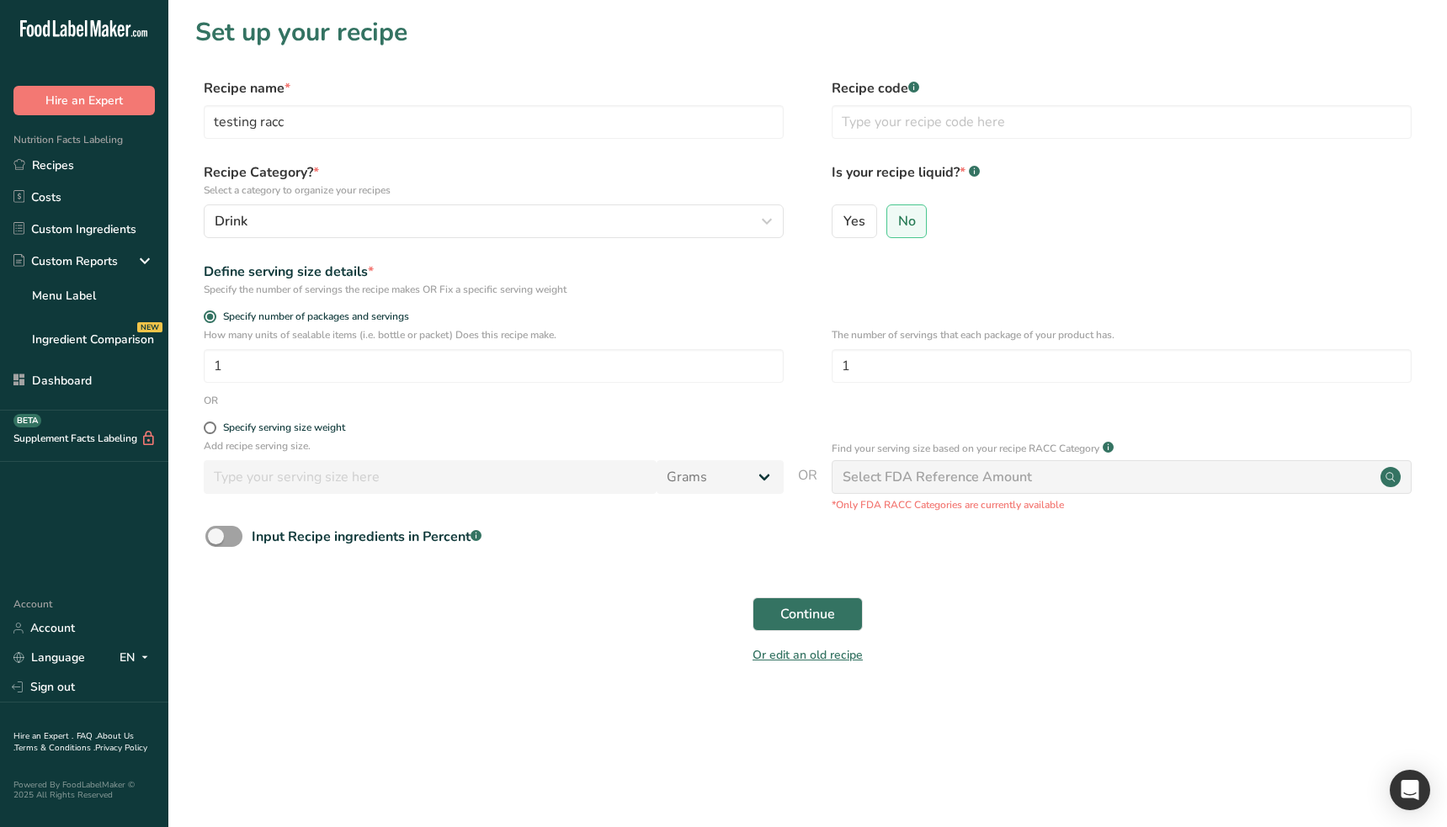
click at [263, 417] on form "Recipe name * testing racc Recipe code .a-a{fill:#347362;}.b-a{fill:#fff;} Reci…" at bounding box center [807, 376] width 1224 height 597
click at [263, 425] on div "Specify serving size weight" at bounding box center [284, 428] width 122 height 13
click at [215, 425] on input "Specify serving size weight" at bounding box center [209, 427] width 11 height 11
radio input "true"
radio input "false"
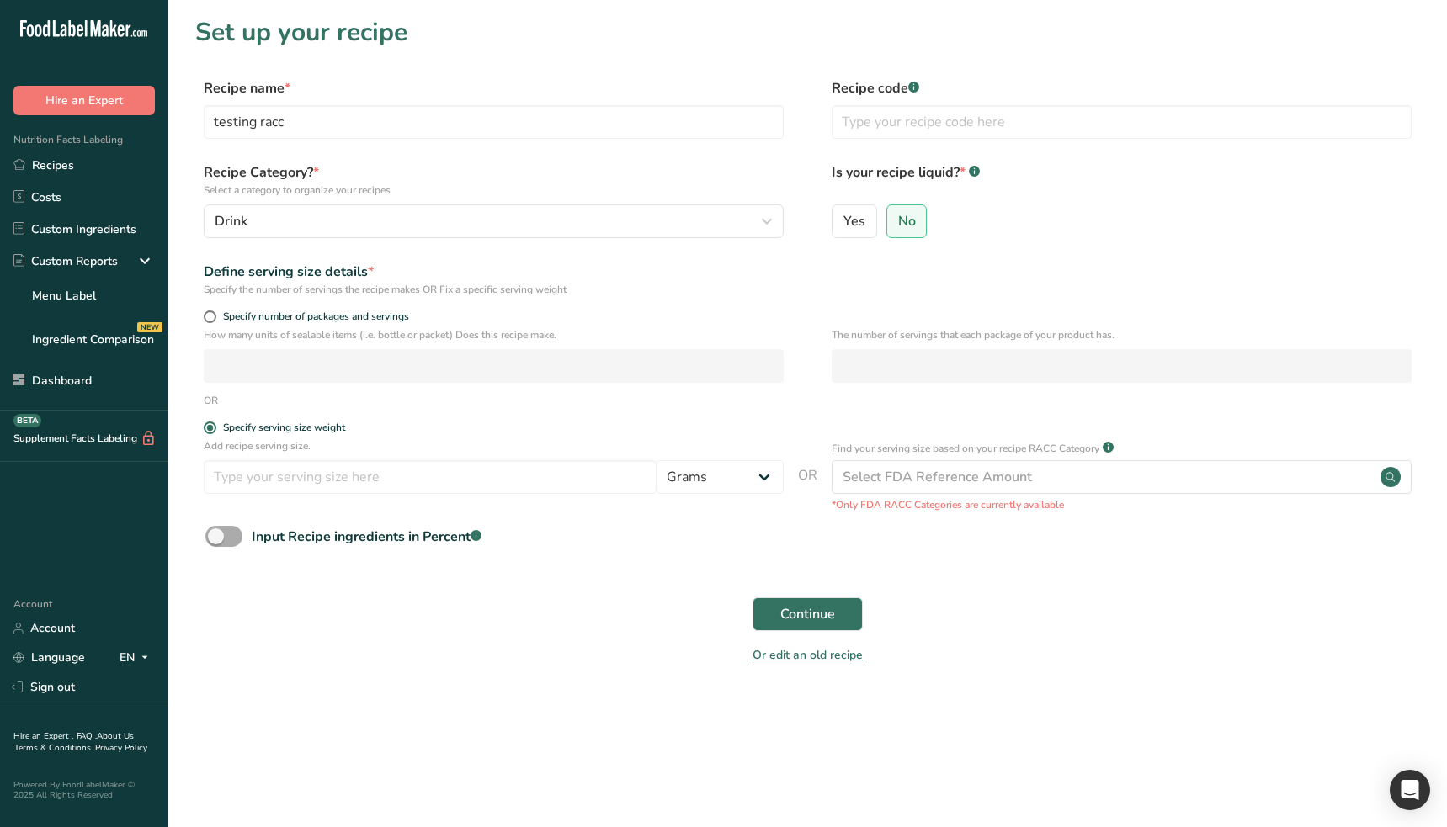
click at [220, 530] on span at bounding box center [223, 536] width 37 height 21
click at [216, 531] on input "Input Recipe ingredients in Percent .a-a{fill:#347362;}.b-a{fill:#fff;}" at bounding box center [210, 536] width 11 height 11
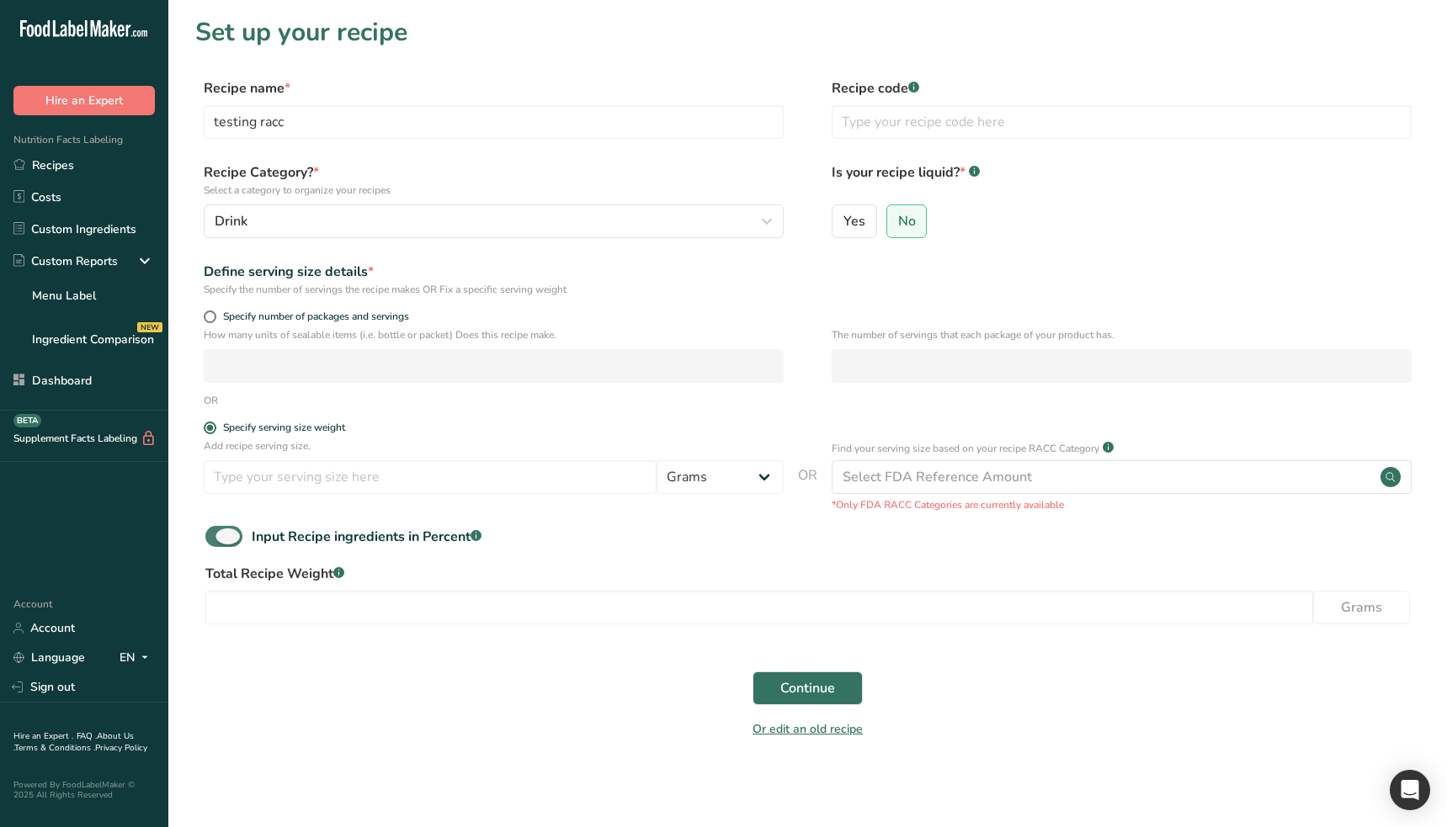
click at [221, 532] on span at bounding box center [223, 536] width 37 height 21
click at [216, 532] on input "Input Recipe ingredients in Percent .a-a{fill:#347362;}.b-a{fill:#fff;}" at bounding box center [210, 536] width 11 height 11
checkbox input "false"
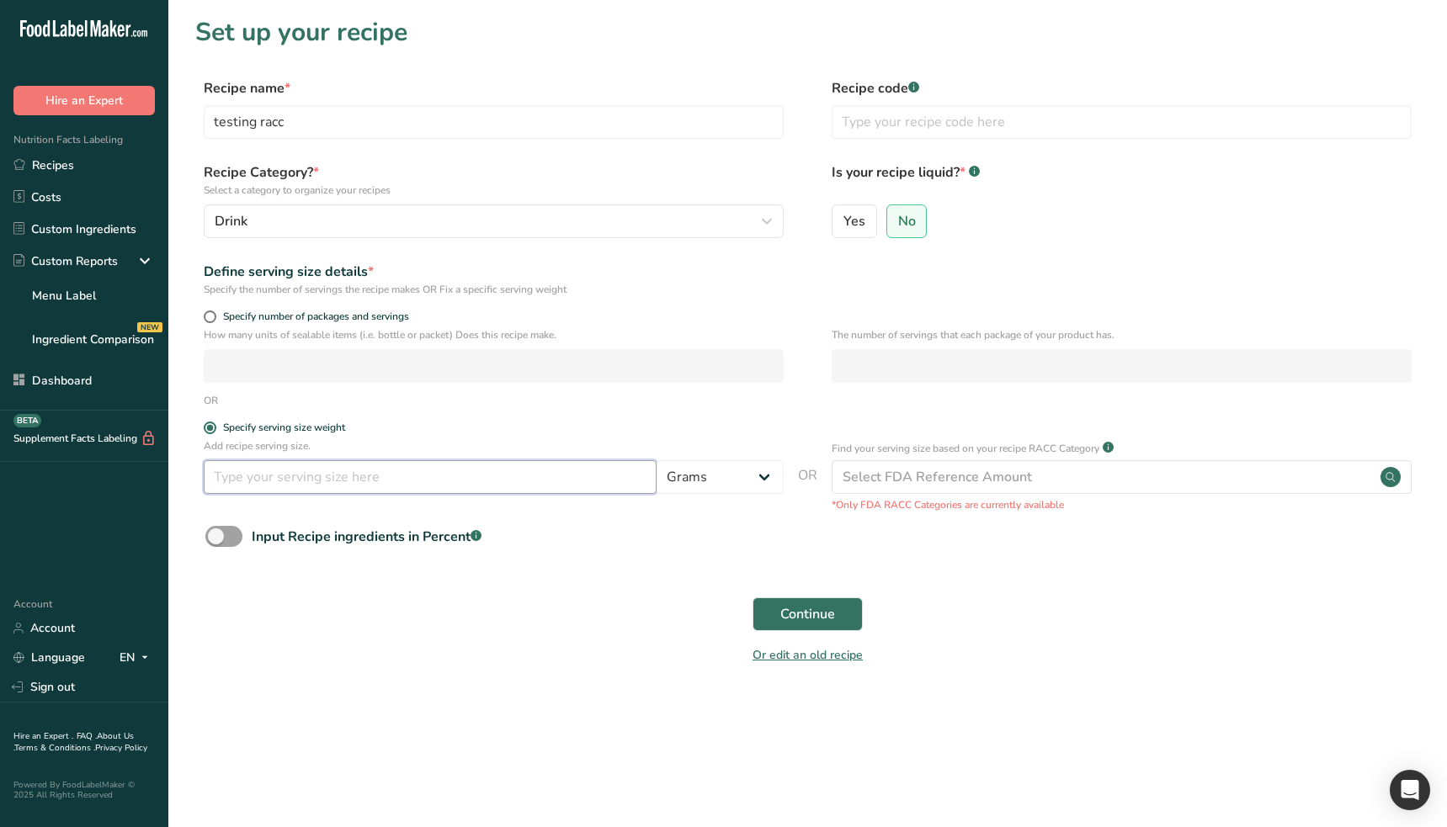
click at [330, 475] on input "number" at bounding box center [430, 477] width 453 height 34
click at [1020, 464] on div "Select FDA Reference Amount" at bounding box center [1121, 477] width 580 height 34
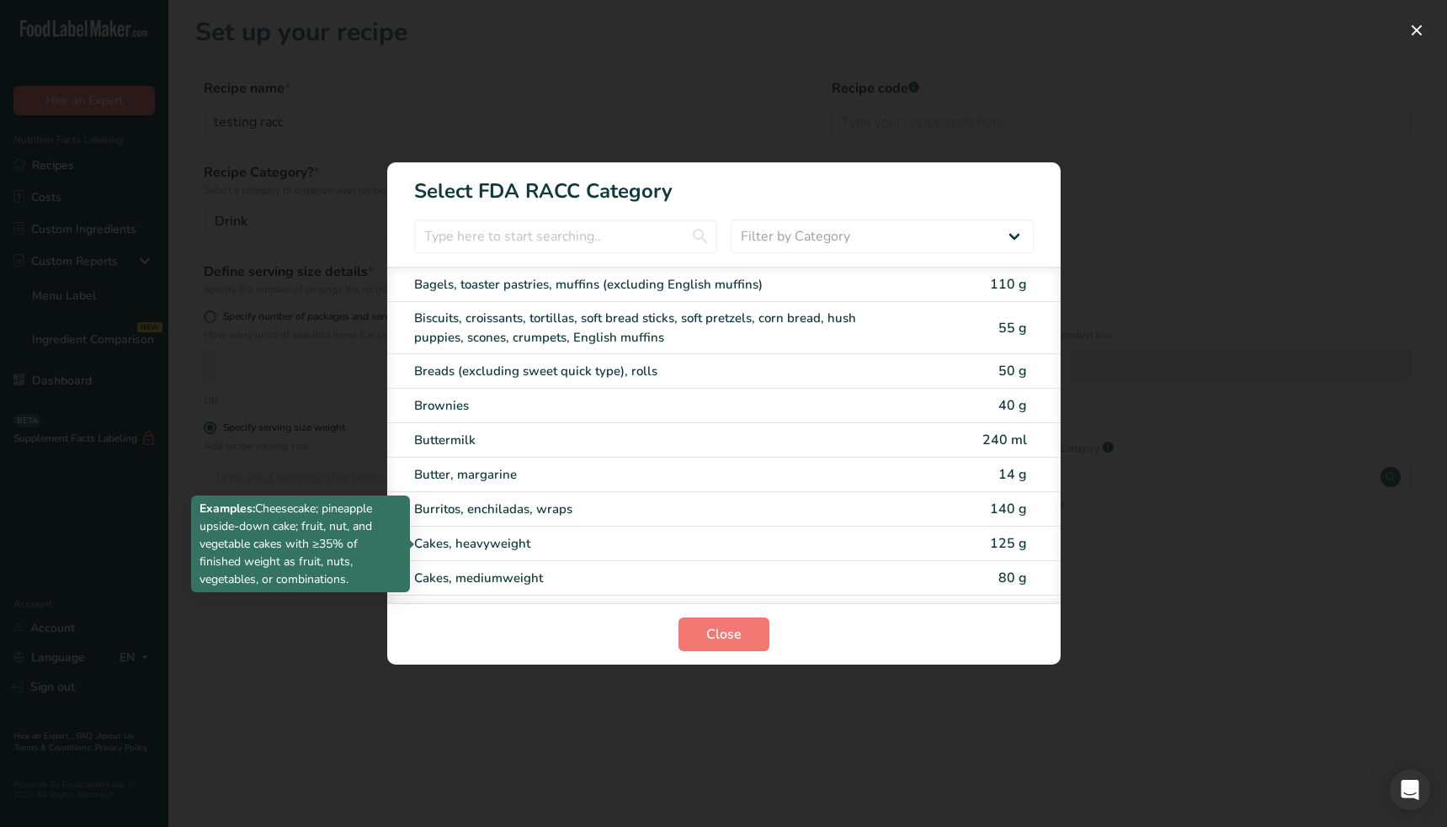
click at [659, 548] on div "Cakes, heavyweight" at bounding box center [653, 543] width 478 height 19
type input "125"
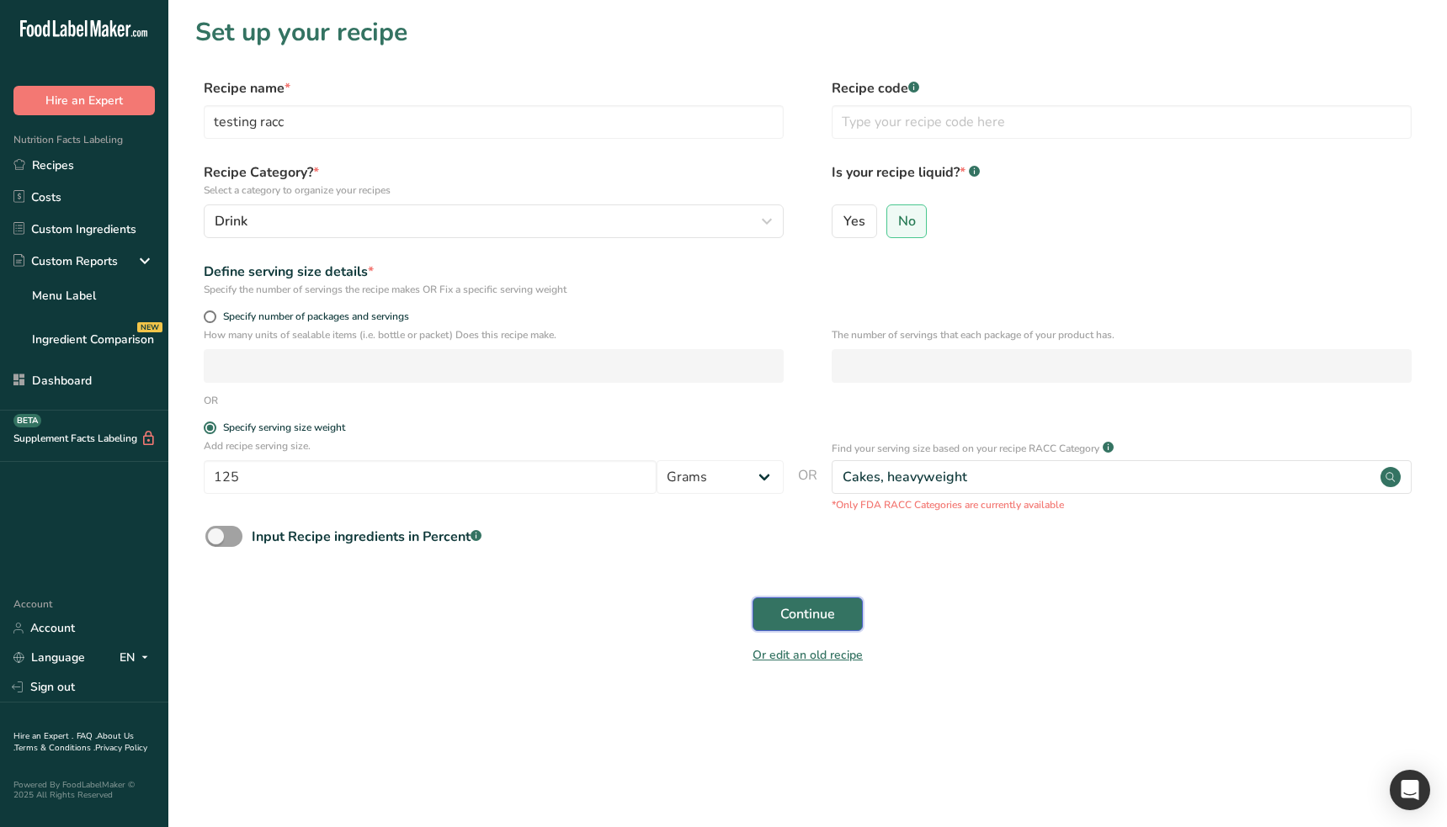
click at [836, 613] on button "Continue" at bounding box center [807, 614] width 110 height 34
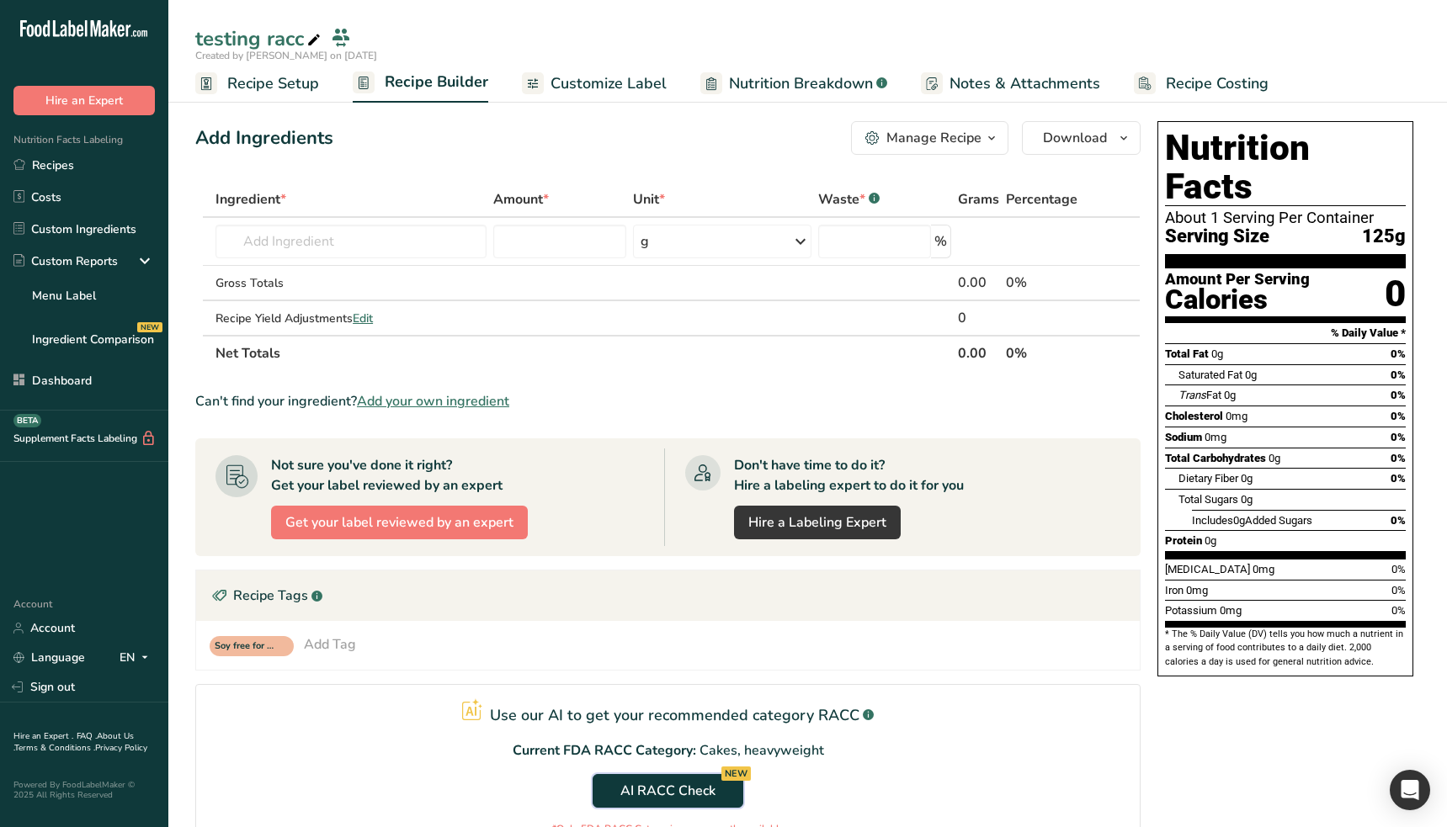
drag, startPoint x: 725, startPoint y: 774, endPoint x: 1029, endPoint y: 778, distance: 304.7
click at [1028, 778] on section "Use our AI to get your recommended category RACC .a-a{fill:#347362;}.b-a{fill:#…" at bounding box center [667, 767] width 945 height 167
